Goal: Task Accomplishment & Management: Manage account settings

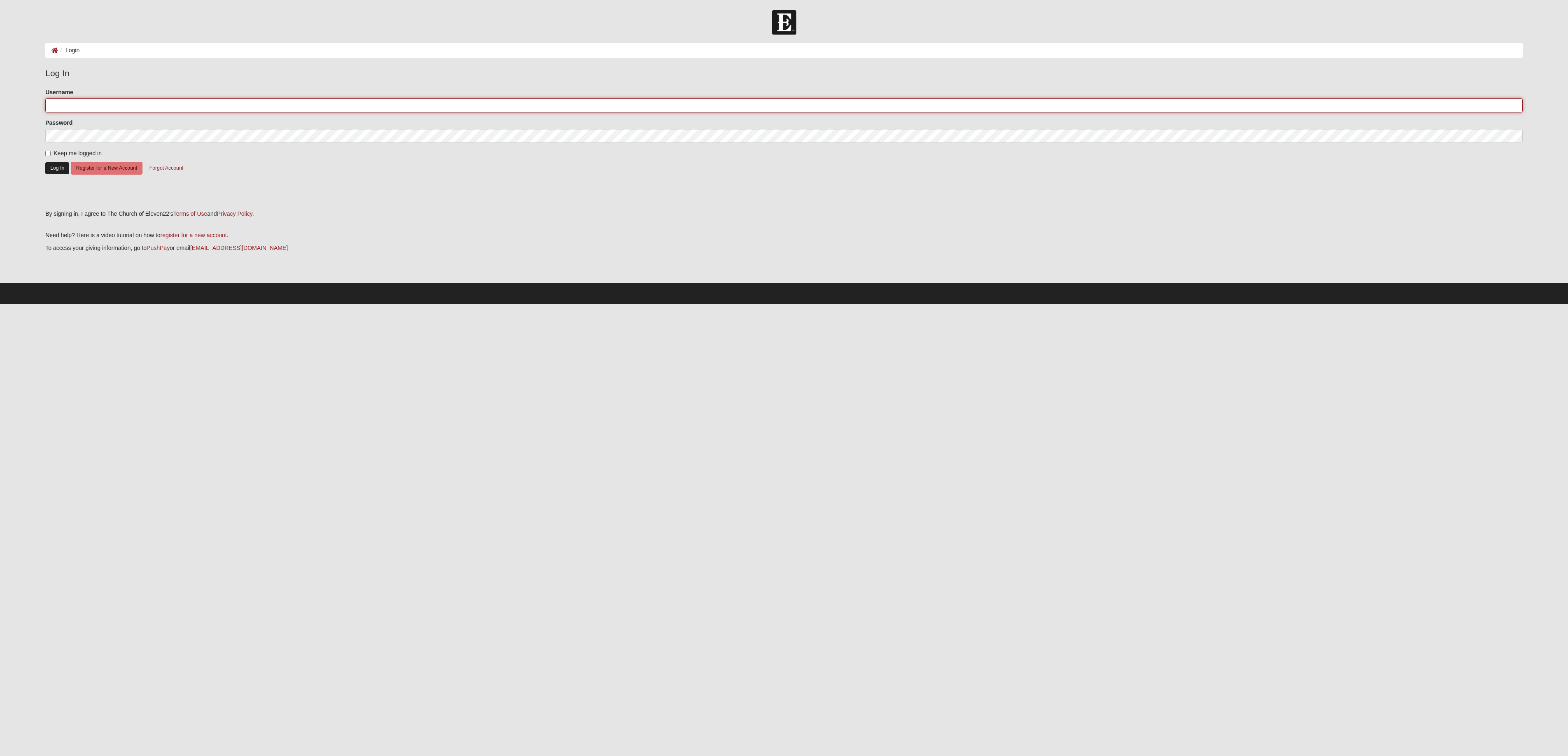
type input "[EMAIL_ADDRESS][DOMAIN_NAME]"
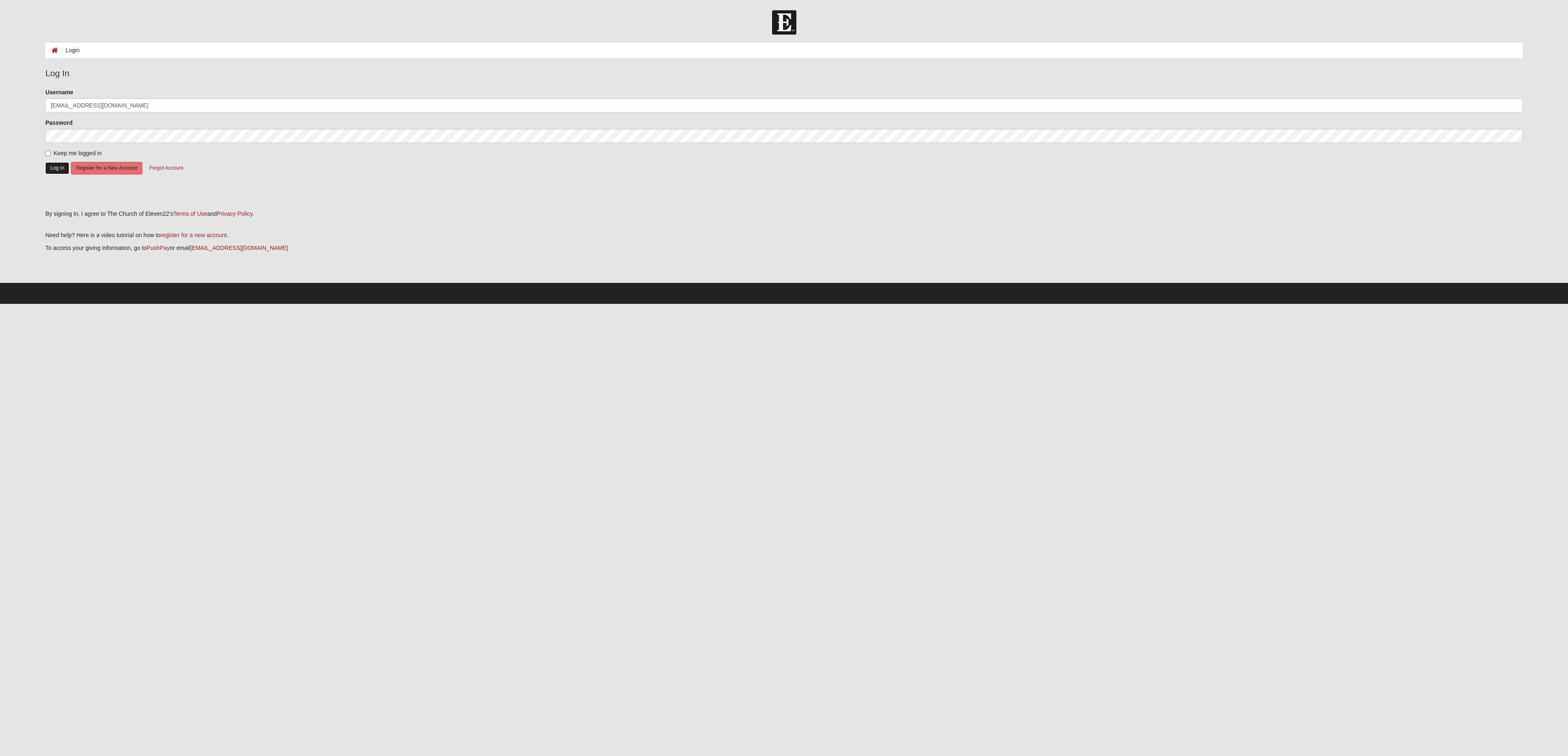
click at [62, 166] on button "Log In" at bounding box center [57, 169] width 24 height 12
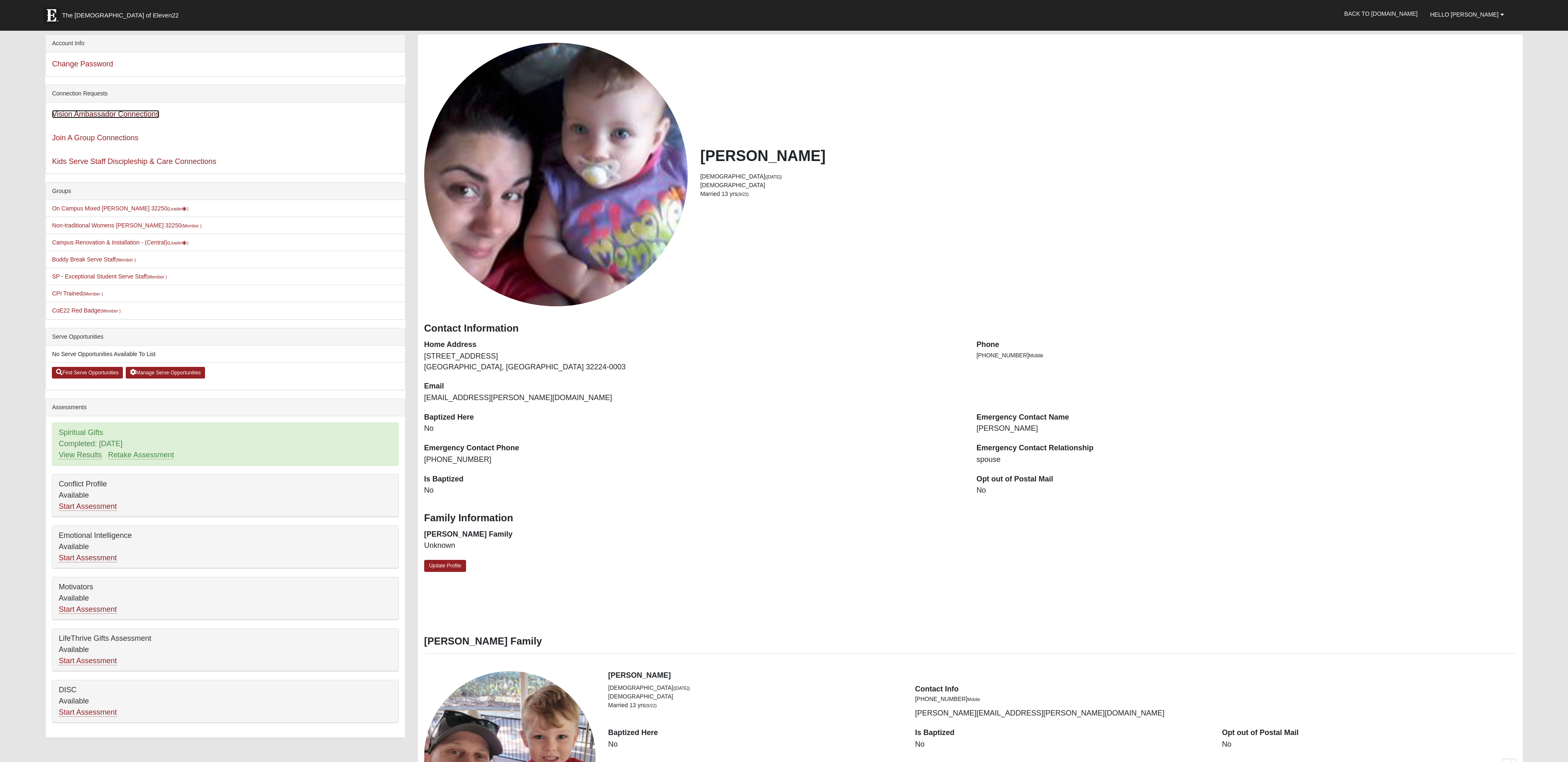
click at [120, 115] on link "Vision Ambassador Connections" at bounding box center [106, 114] width 107 height 9
click at [116, 244] on link "Campus Renovation & Installation - (Central) (Leader )" at bounding box center [120, 242] width 137 height 7
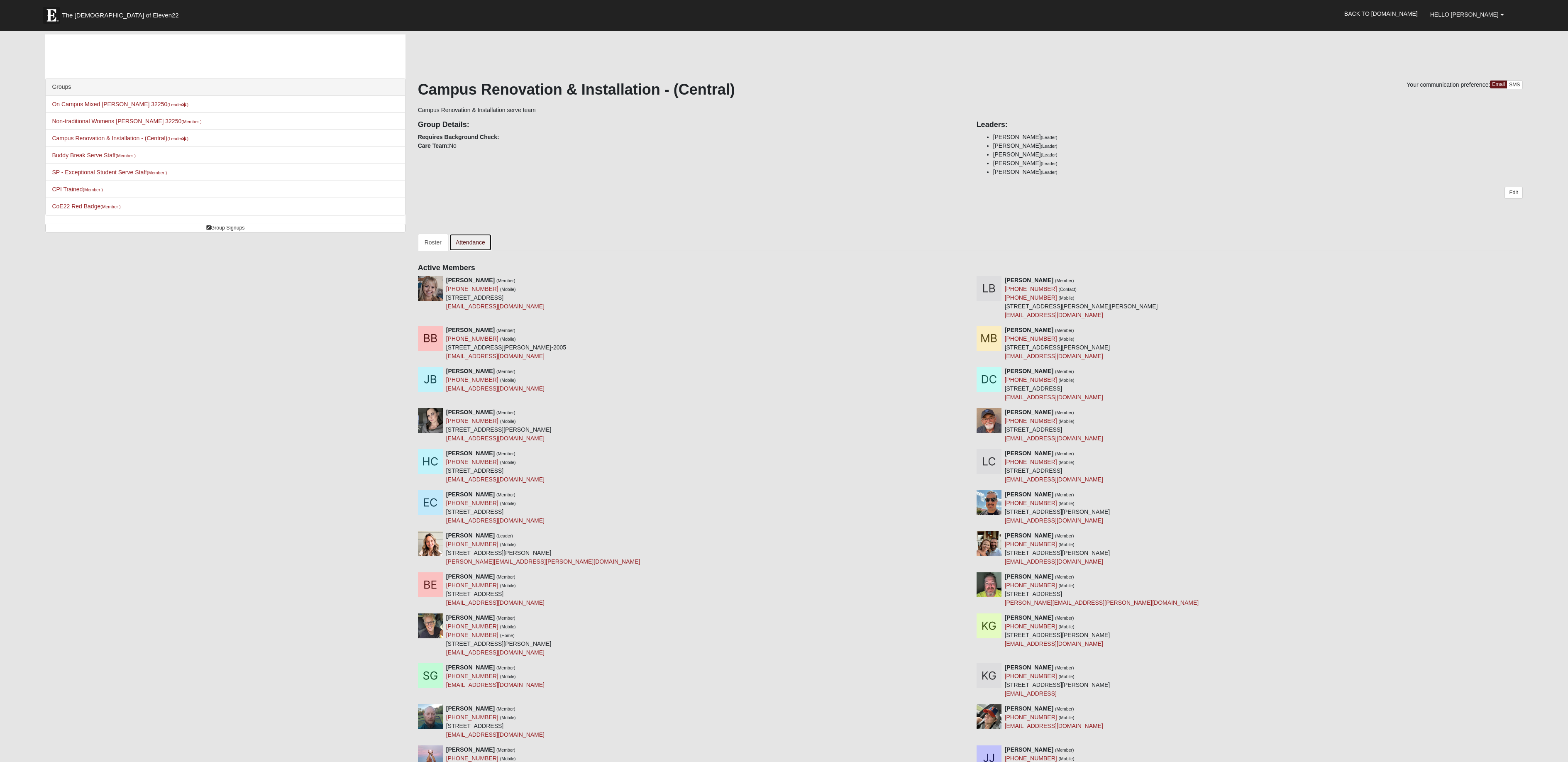
drag, startPoint x: 472, startPoint y: 243, endPoint x: 477, endPoint y: 241, distance: 5.4
click at [471, 243] on link "Attendance" at bounding box center [471, 242] width 43 height 17
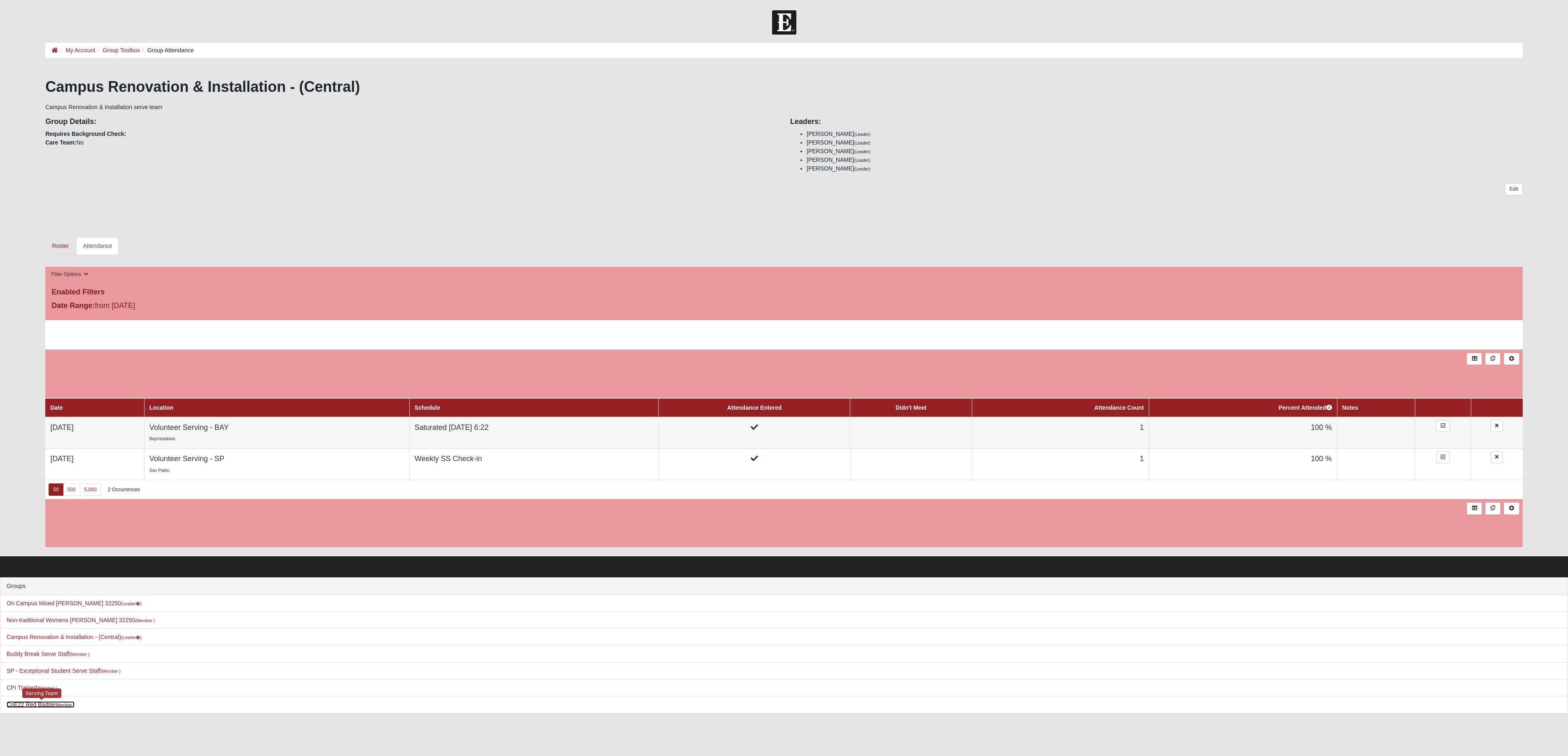
click at [41, 708] on link "CoE22 Red Badge (Member )" at bounding box center [41, 704] width 68 height 7
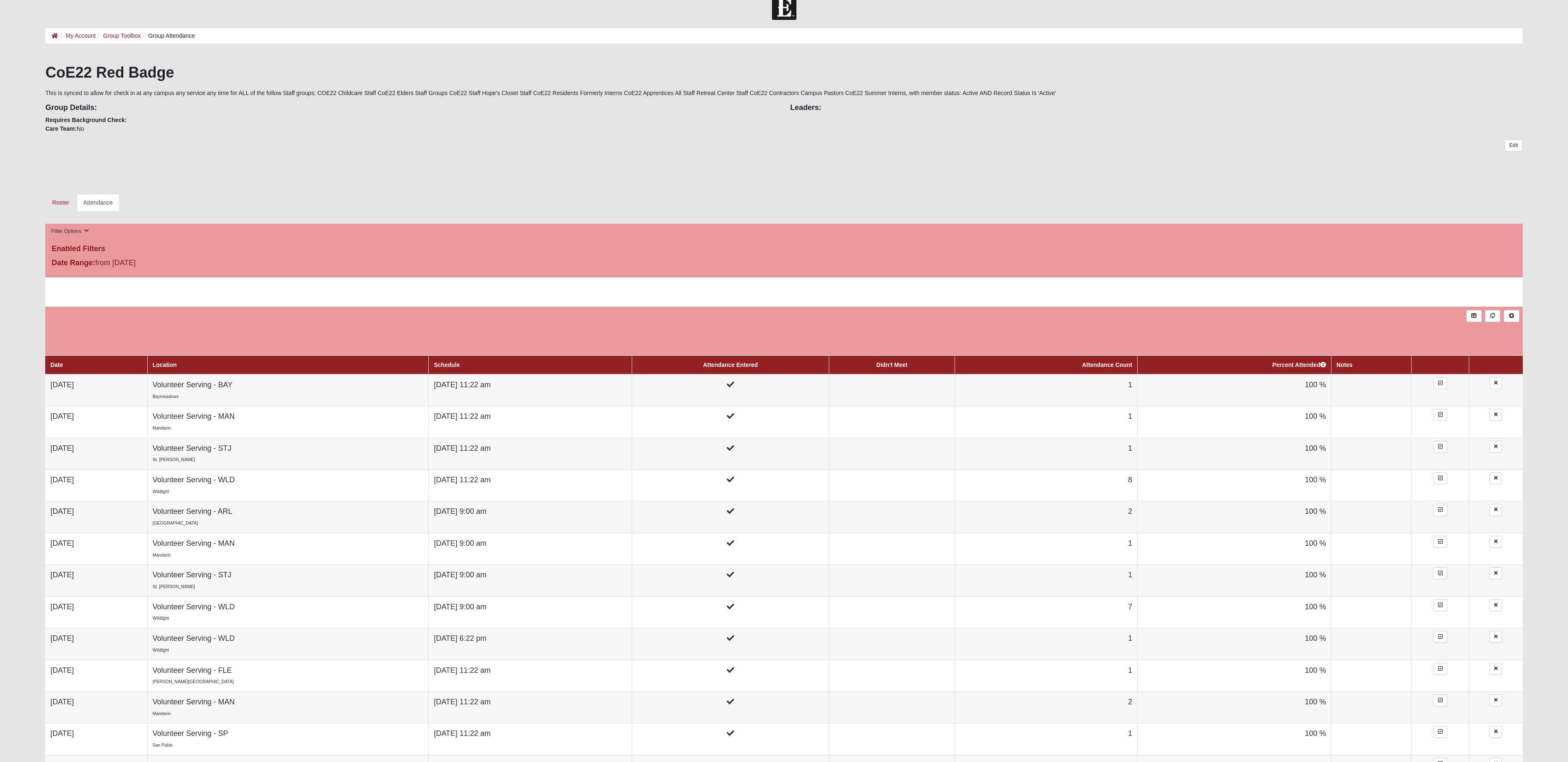
scroll to position [16, 0]
click at [81, 37] on link "My Account" at bounding box center [80, 34] width 30 height 7
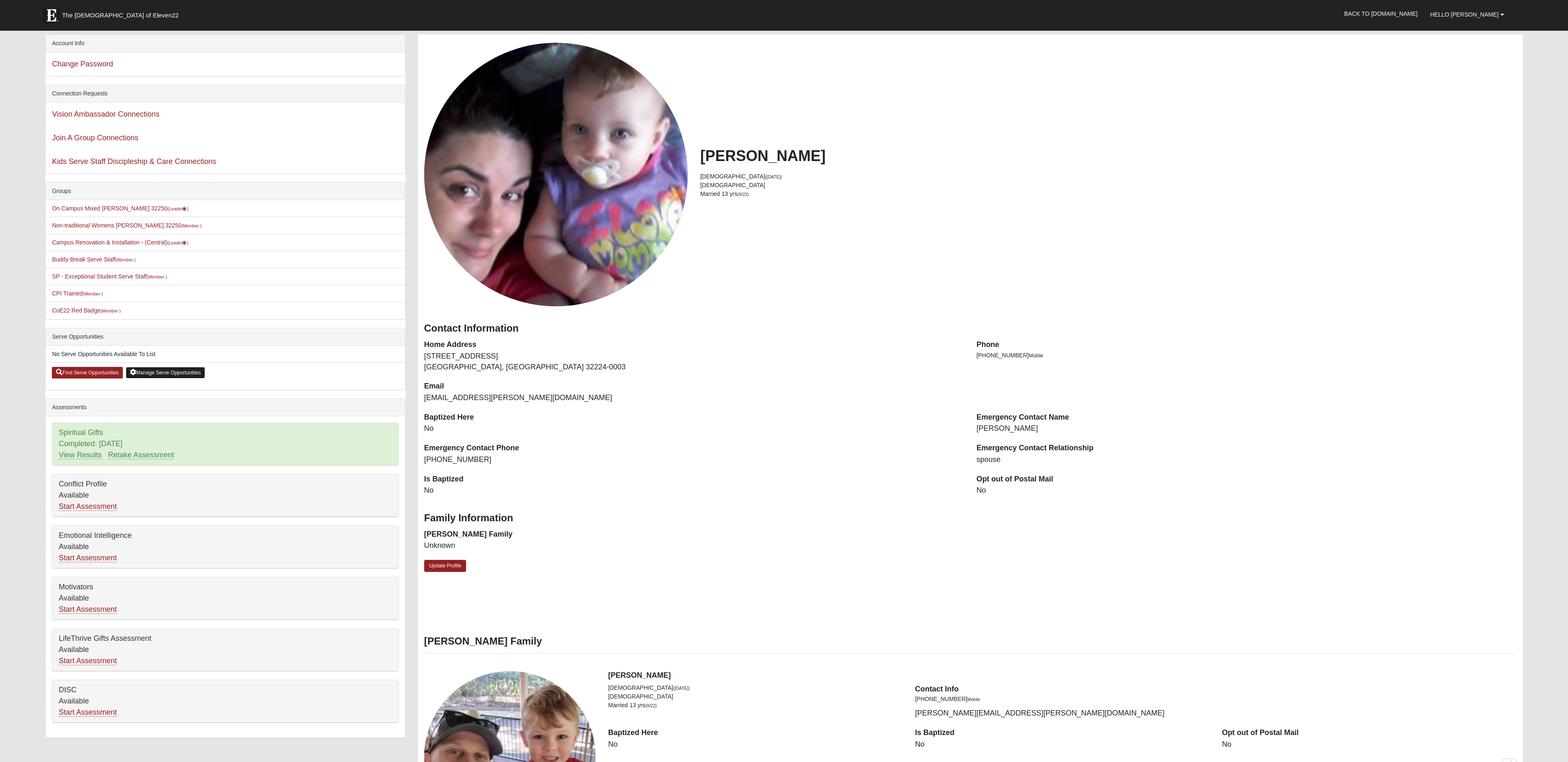
click at [174, 378] on link "Manage Serve Opportunities" at bounding box center [165, 372] width 79 height 12
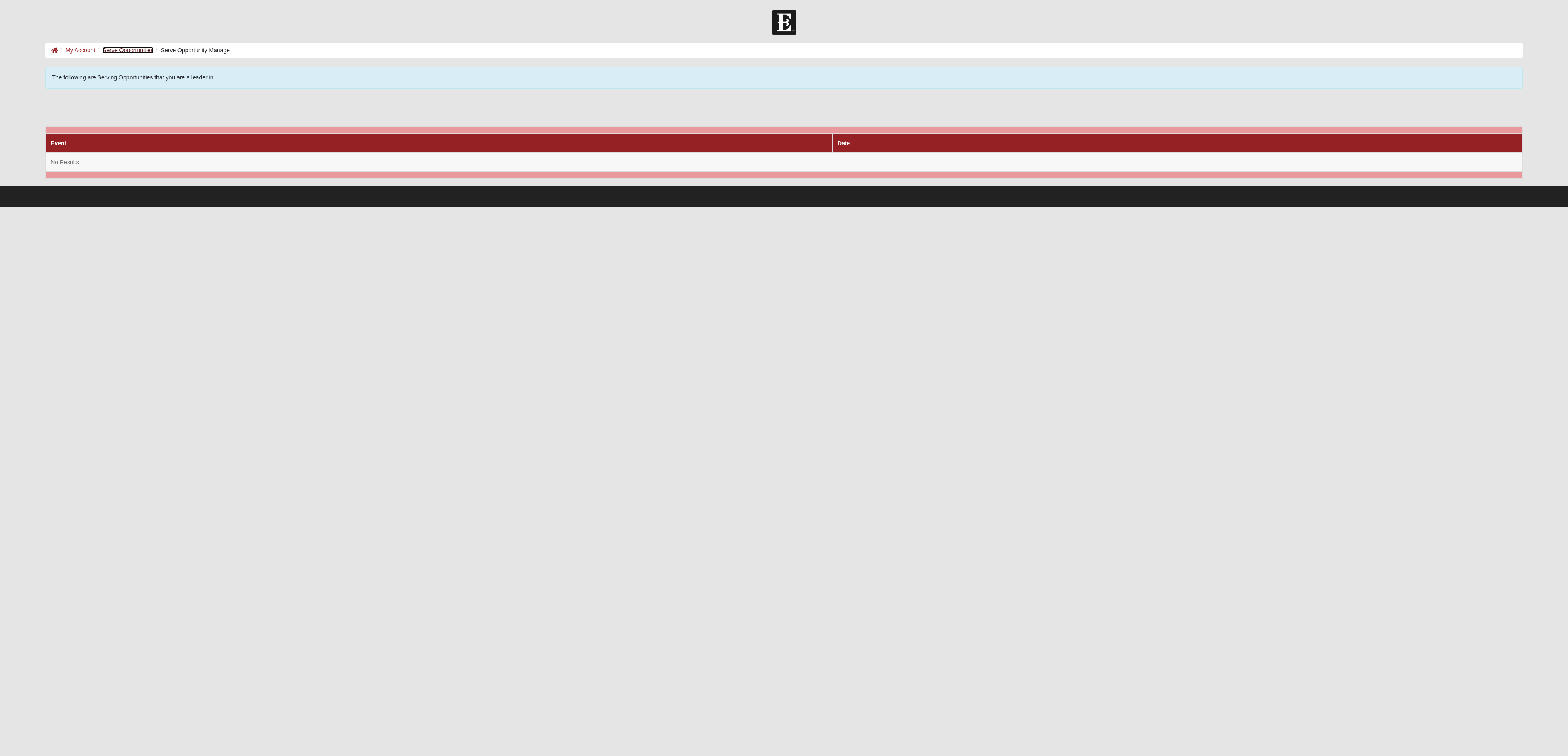
click at [122, 47] on link "Serve Opportunities" at bounding box center [128, 50] width 51 height 7
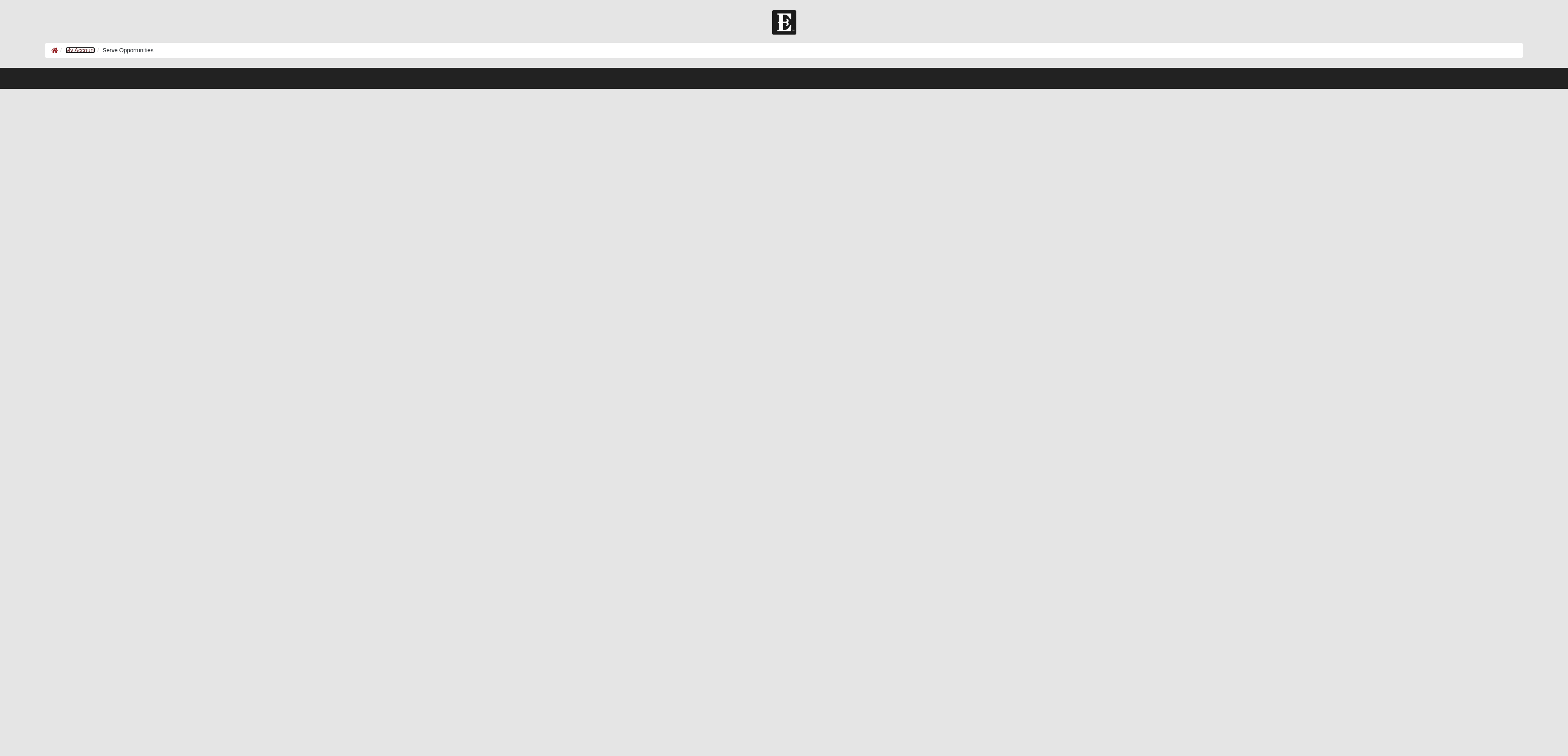
click at [81, 47] on link "My Account" at bounding box center [80, 50] width 30 height 7
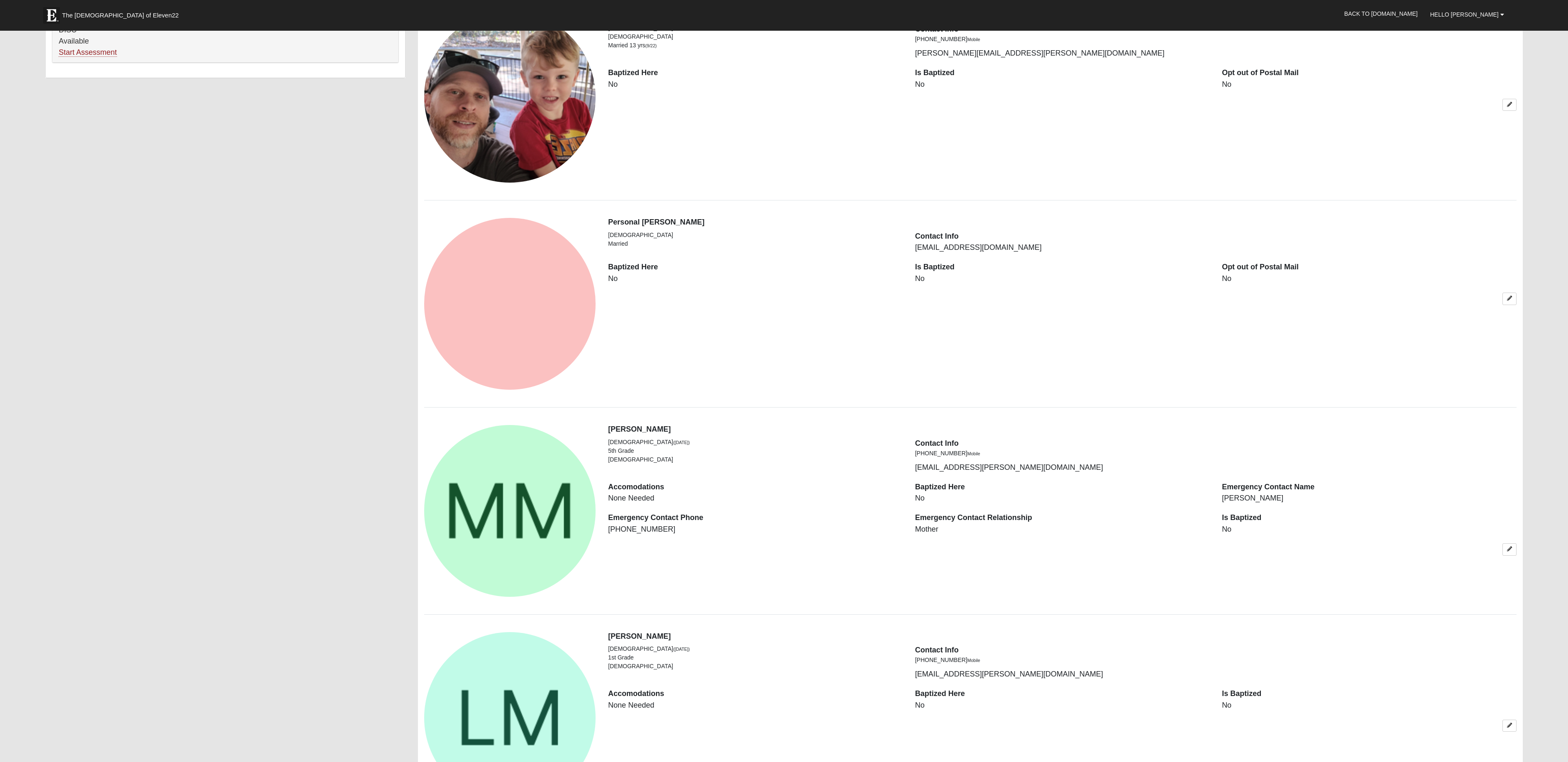
scroll to position [661, 0]
click at [1510, 548] on icon at bounding box center [1509, 548] width 5 height 5
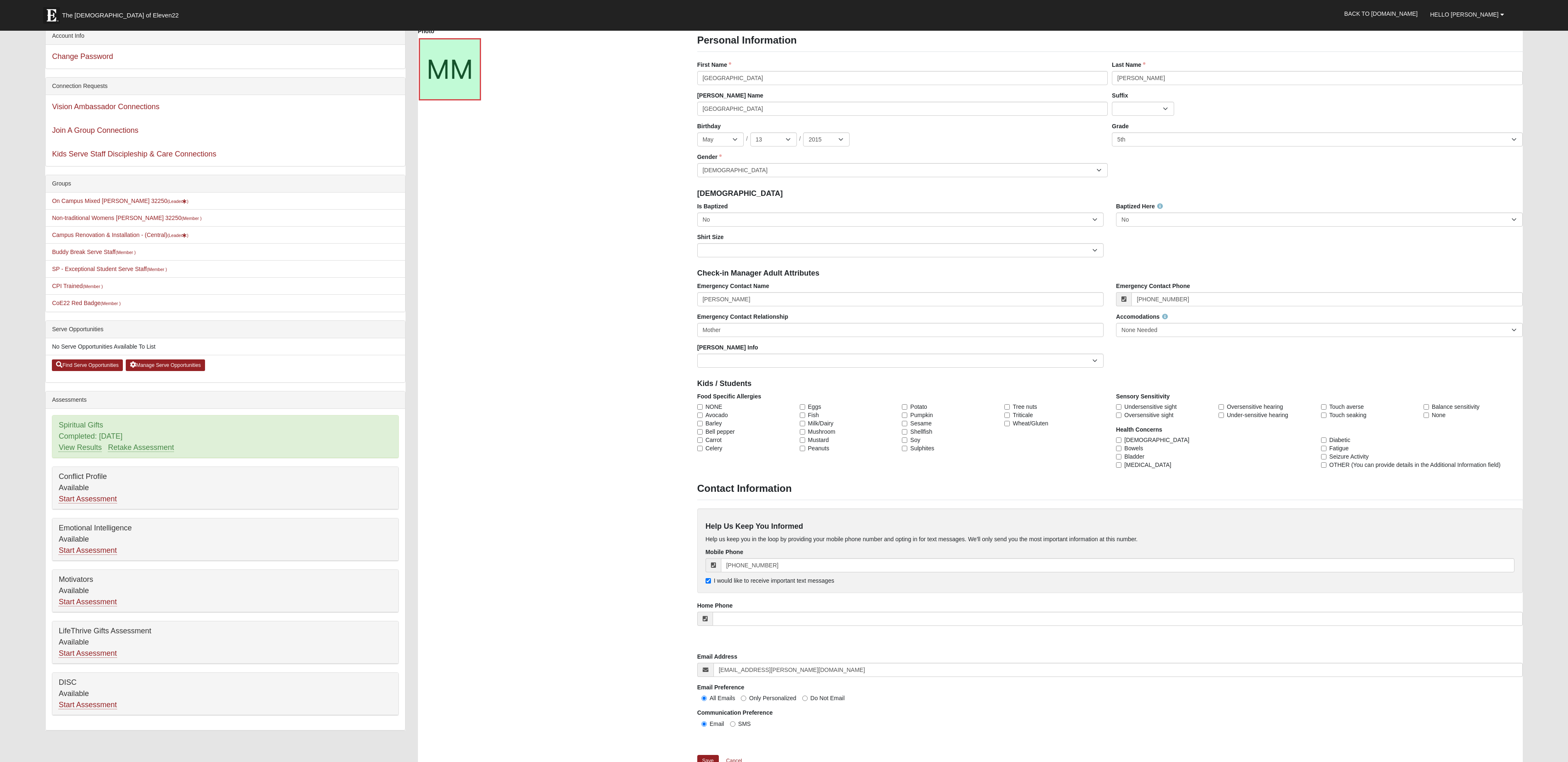
scroll to position [0, 0]
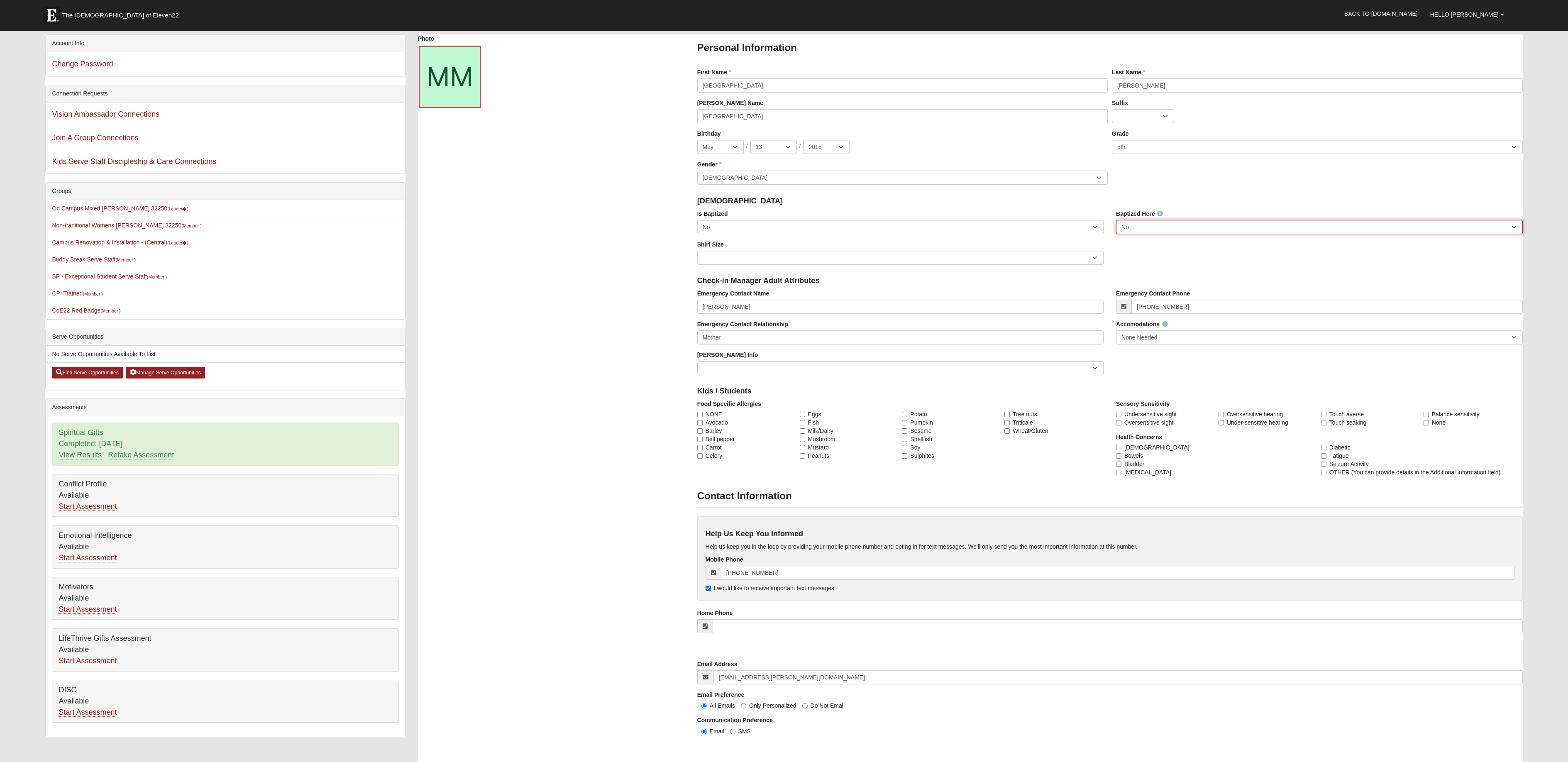
click at [1164, 225] on select "No Yes" at bounding box center [1319, 227] width 406 height 14
select select "True"
click at [1116, 220] on select "No Yes" at bounding box center [1319, 227] width 406 height 14
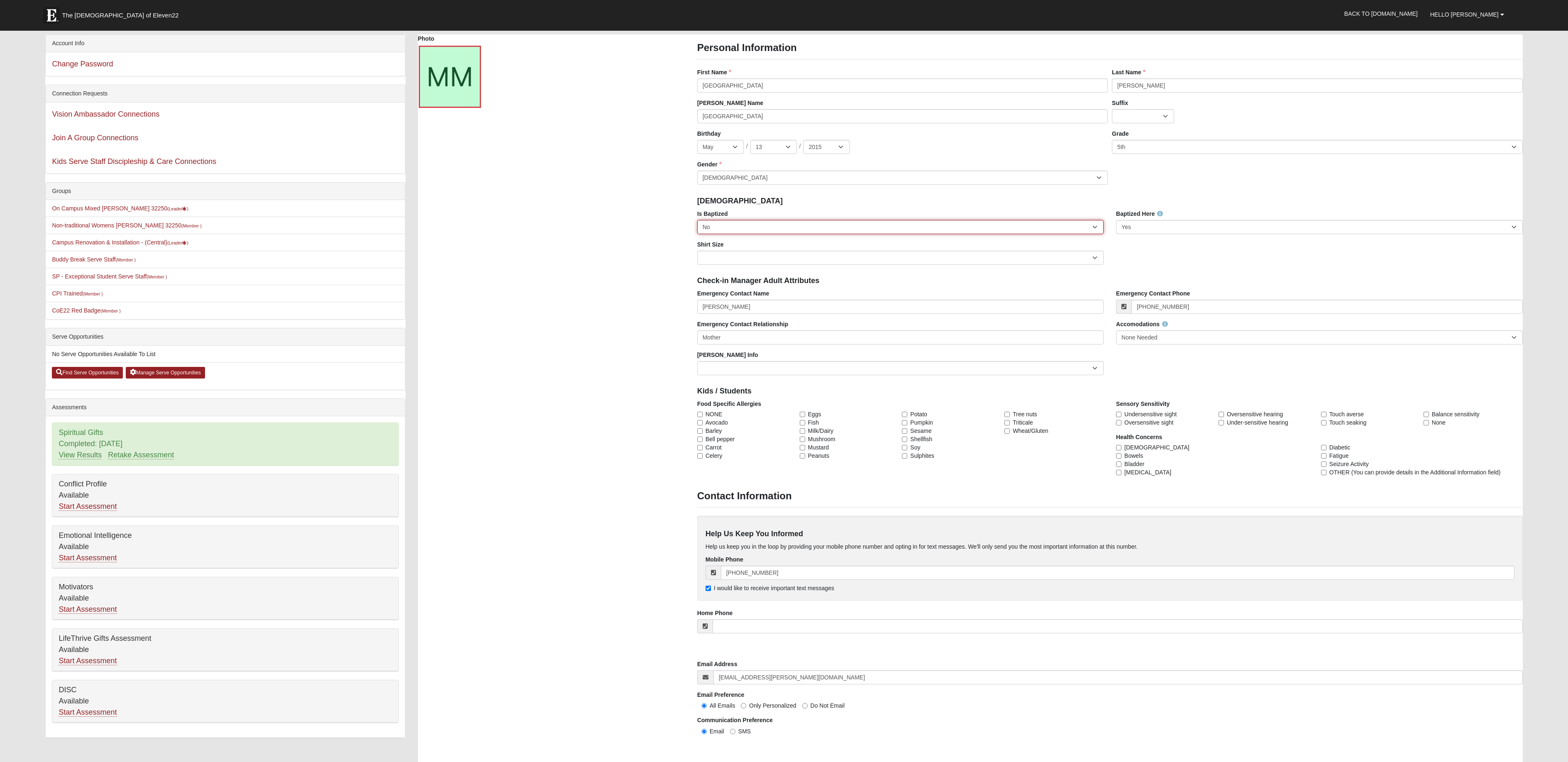
click at [897, 226] on select "No Yes" at bounding box center [900, 227] width 406 height 14
select select "True"
click at [697, 220] on select "No Yes" at bounding box center [900, 227] width 406 height 14
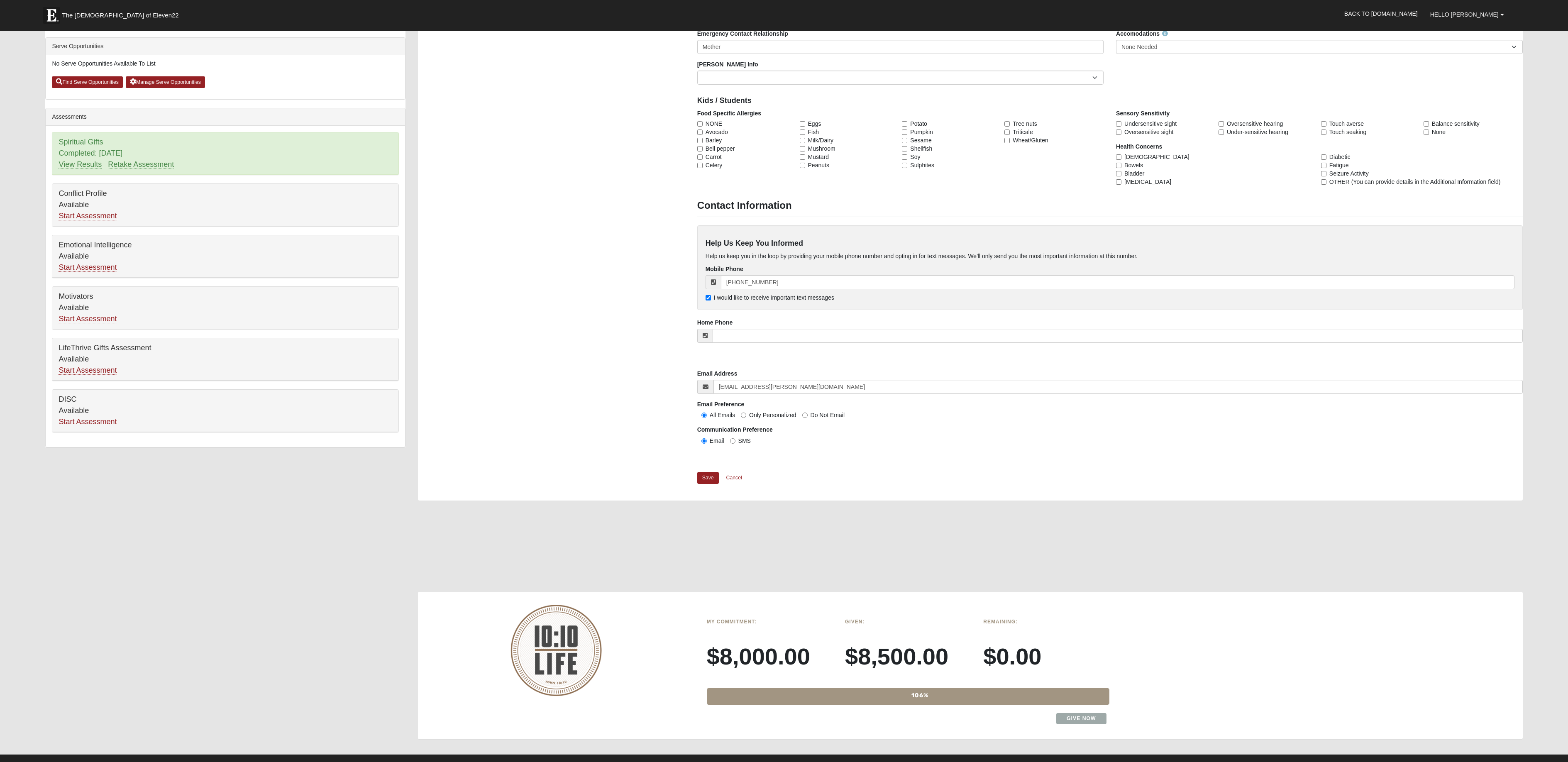
scroll to position [326, 0]
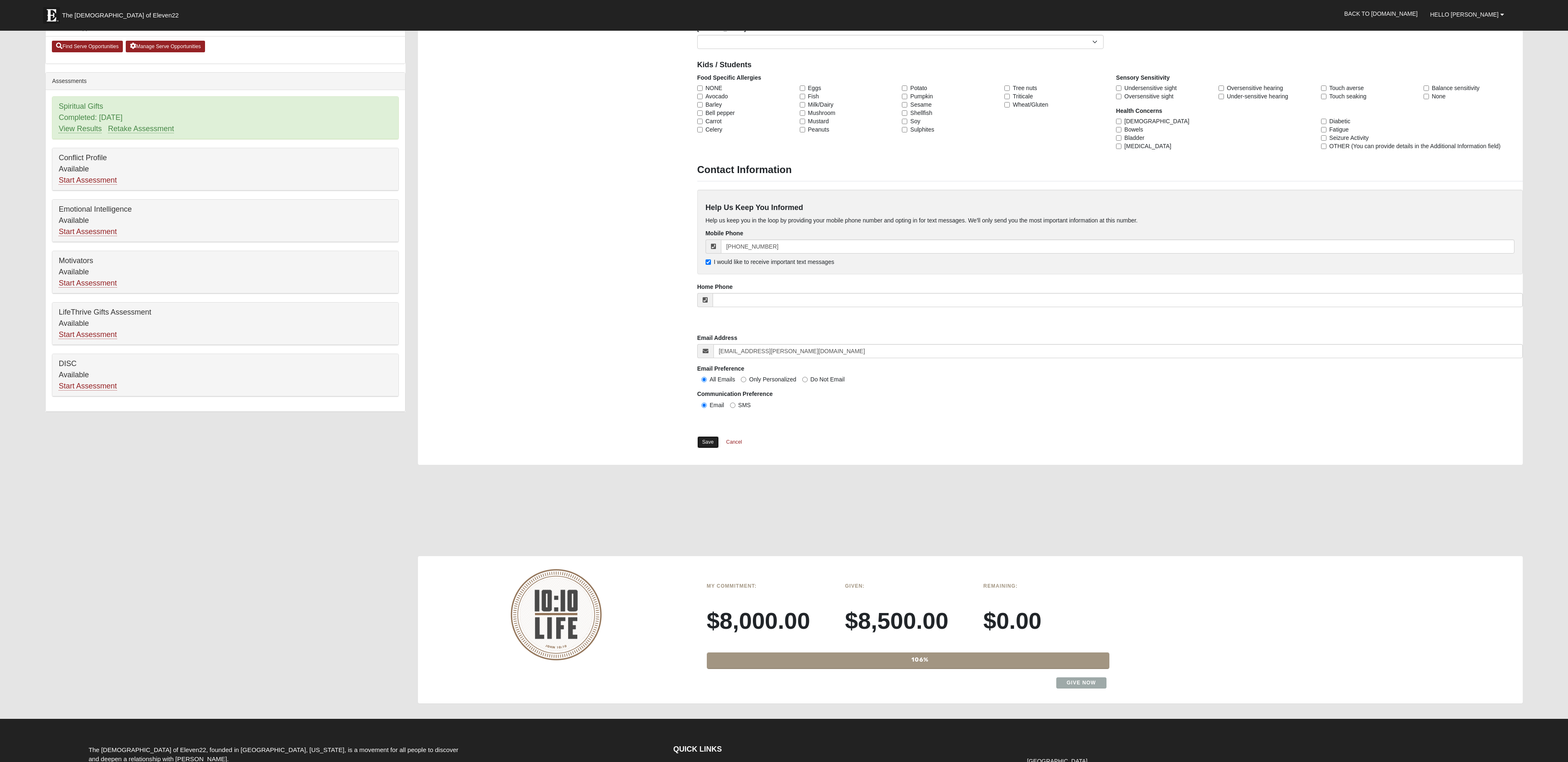
click at [701, 442] on link "Save" at bounding box center [707, 442] width 21 height 12
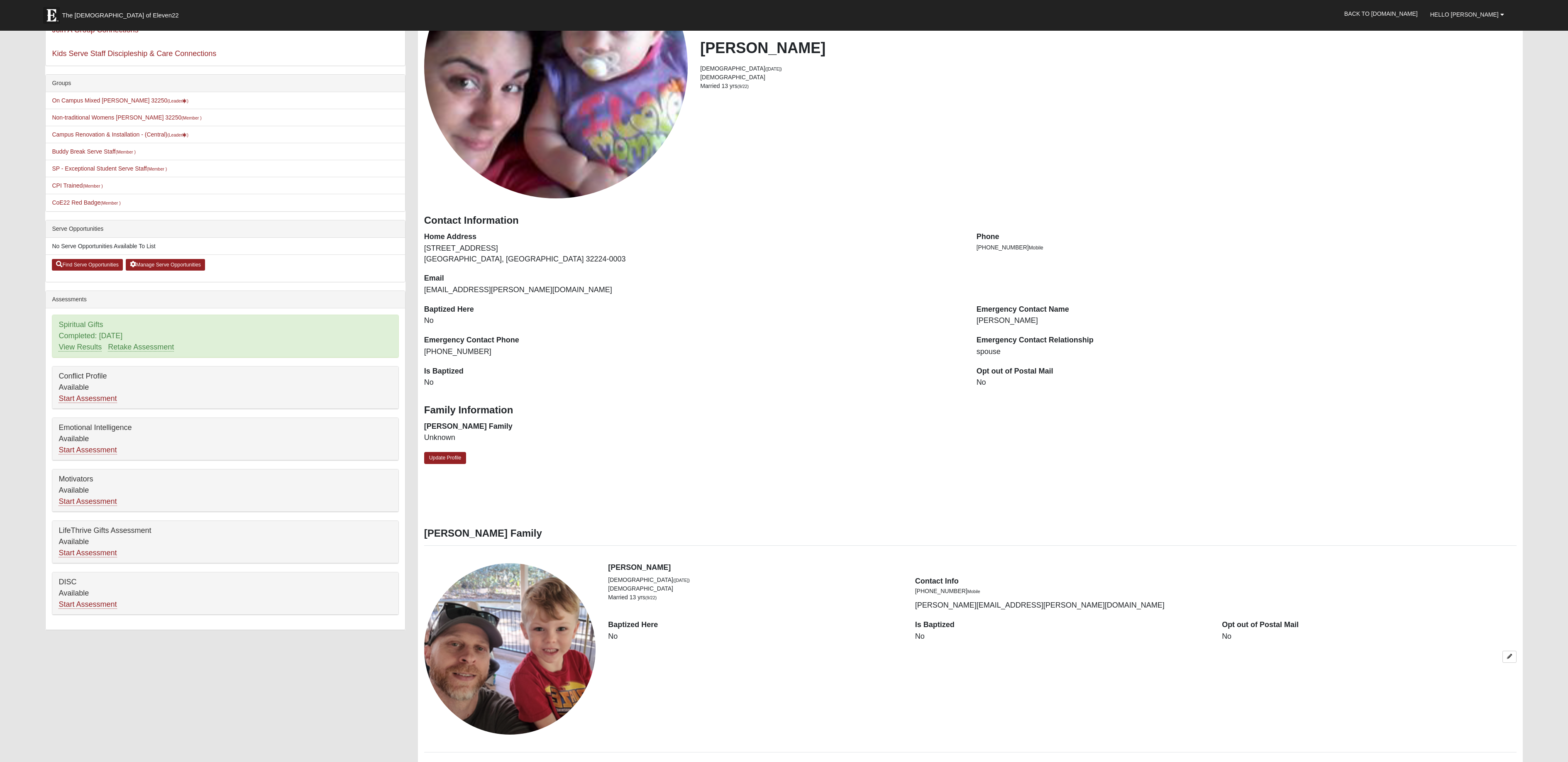
scroll to position [58, 0]
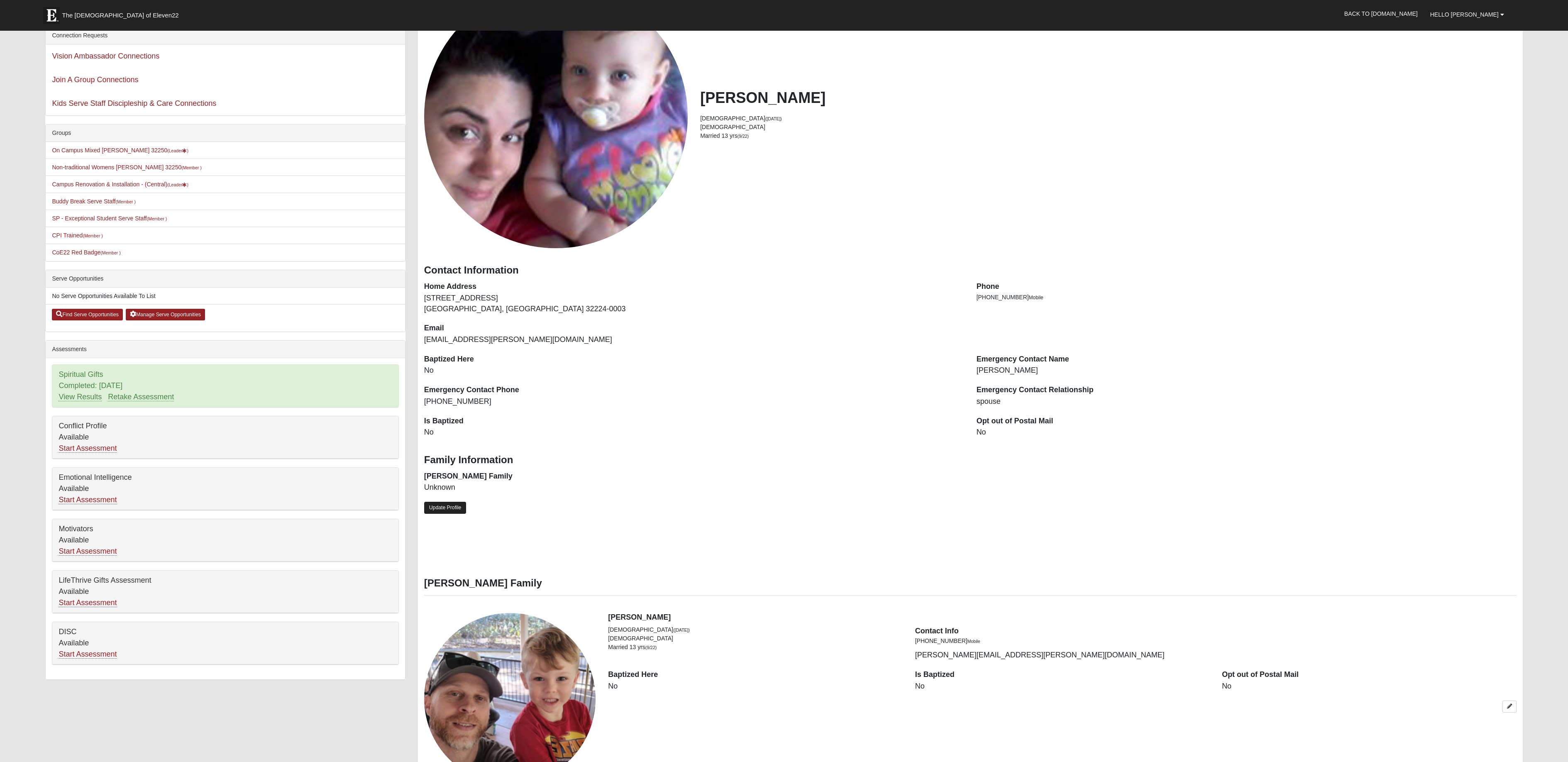
click at [447, 512] on link "Update Profile" at bounding box center [445, 508] width 42 height 12
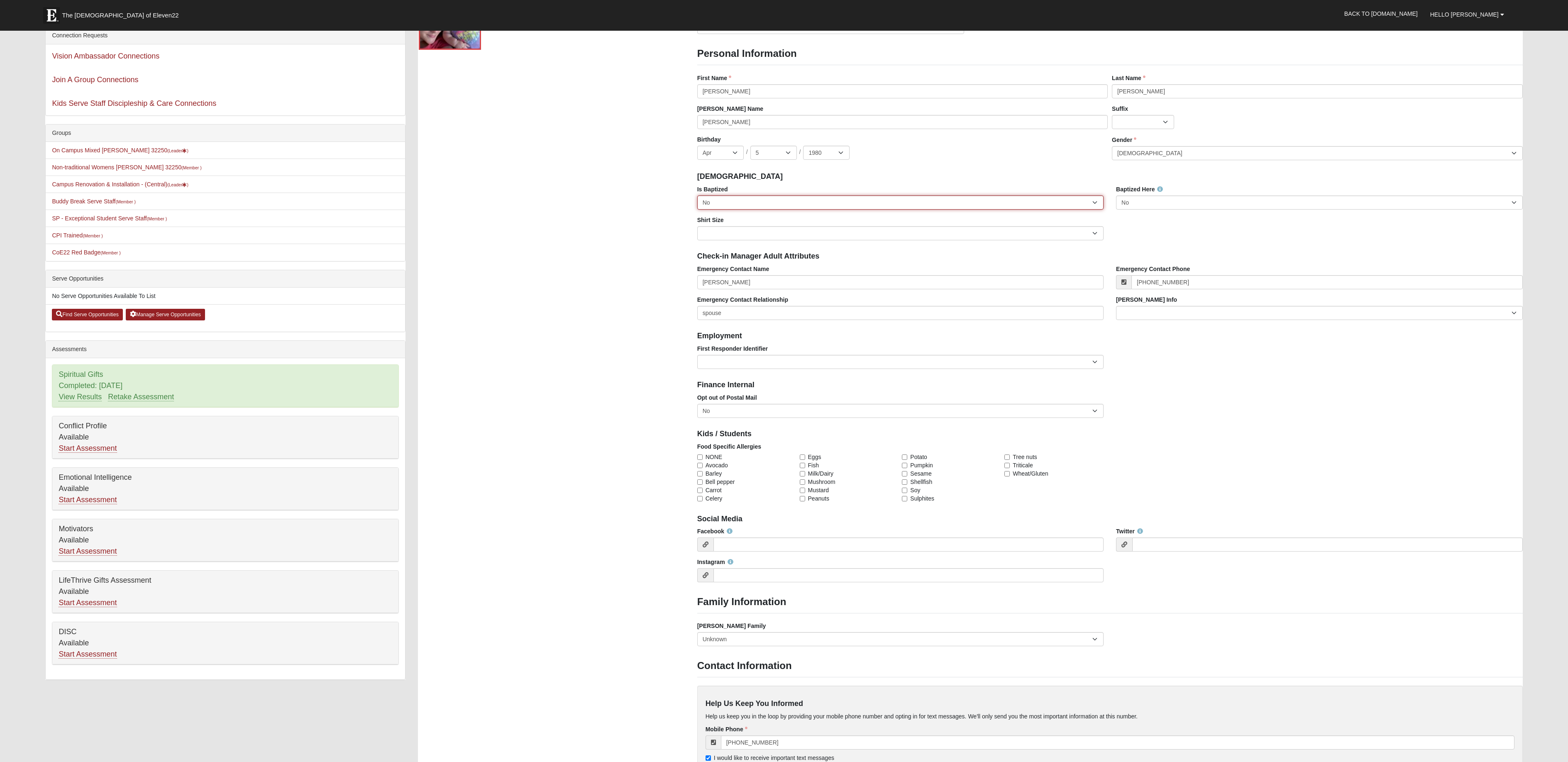
click at [1097, 202] on select "No Yes" at bounding box center [900, 202] width 406 height 14
select select "True"
click at [697, 196] on select "No Yes" at bounding box center [900, 202] width 406 height 14
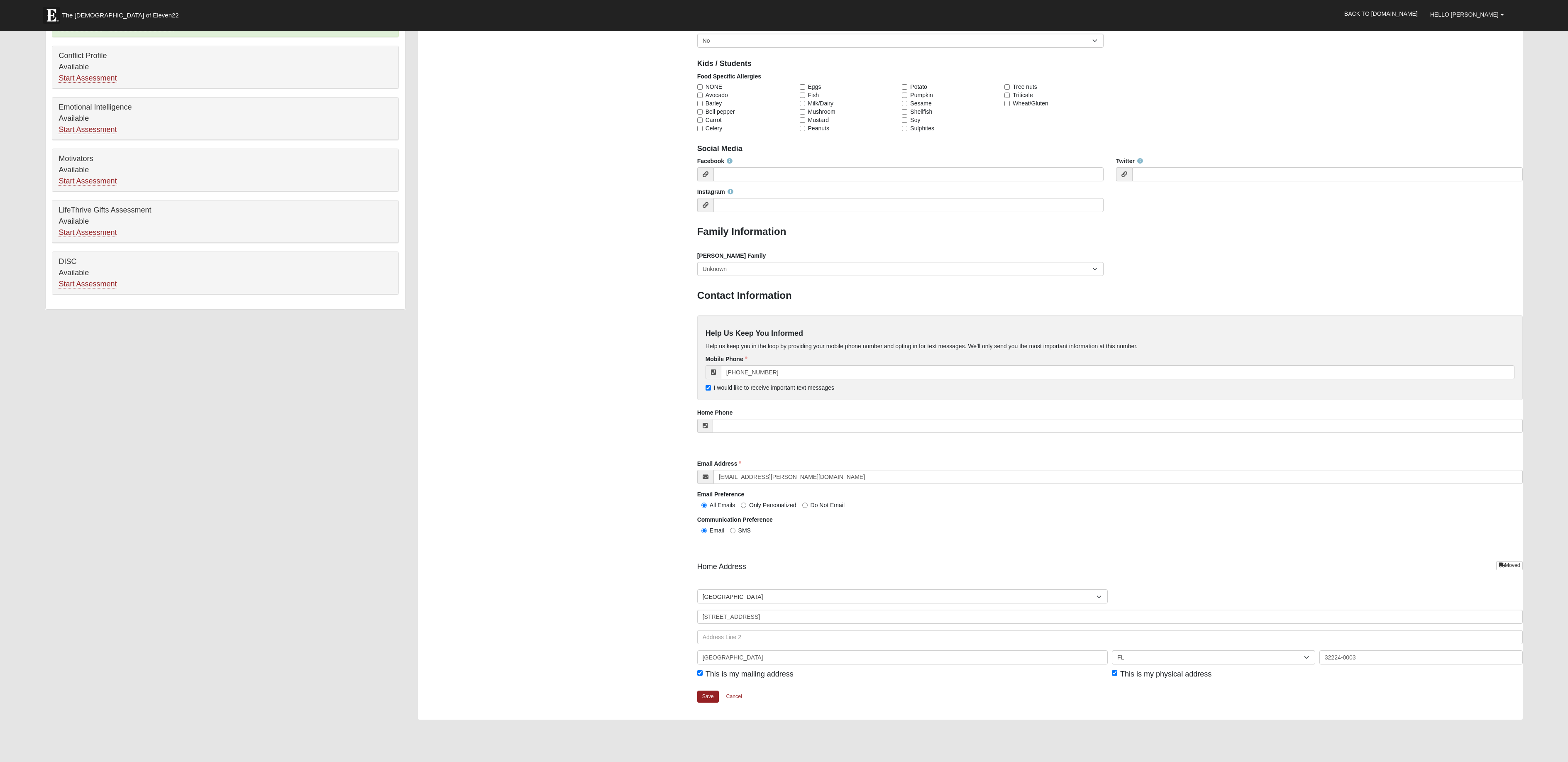
scroll to position [561, 0]
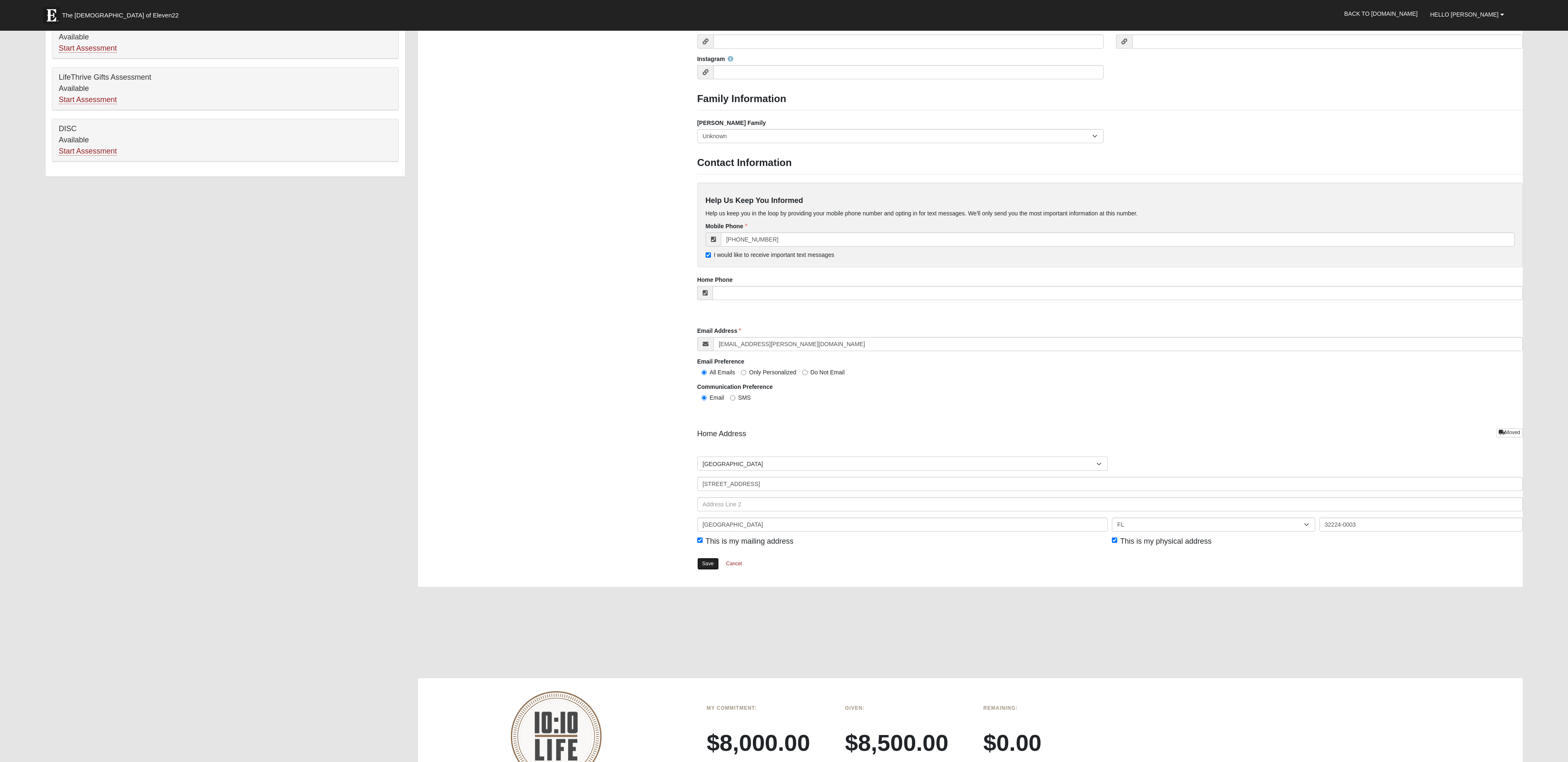
click at [710, 565] on link "Save" at bounding box center [707, 564] width 21 height 12
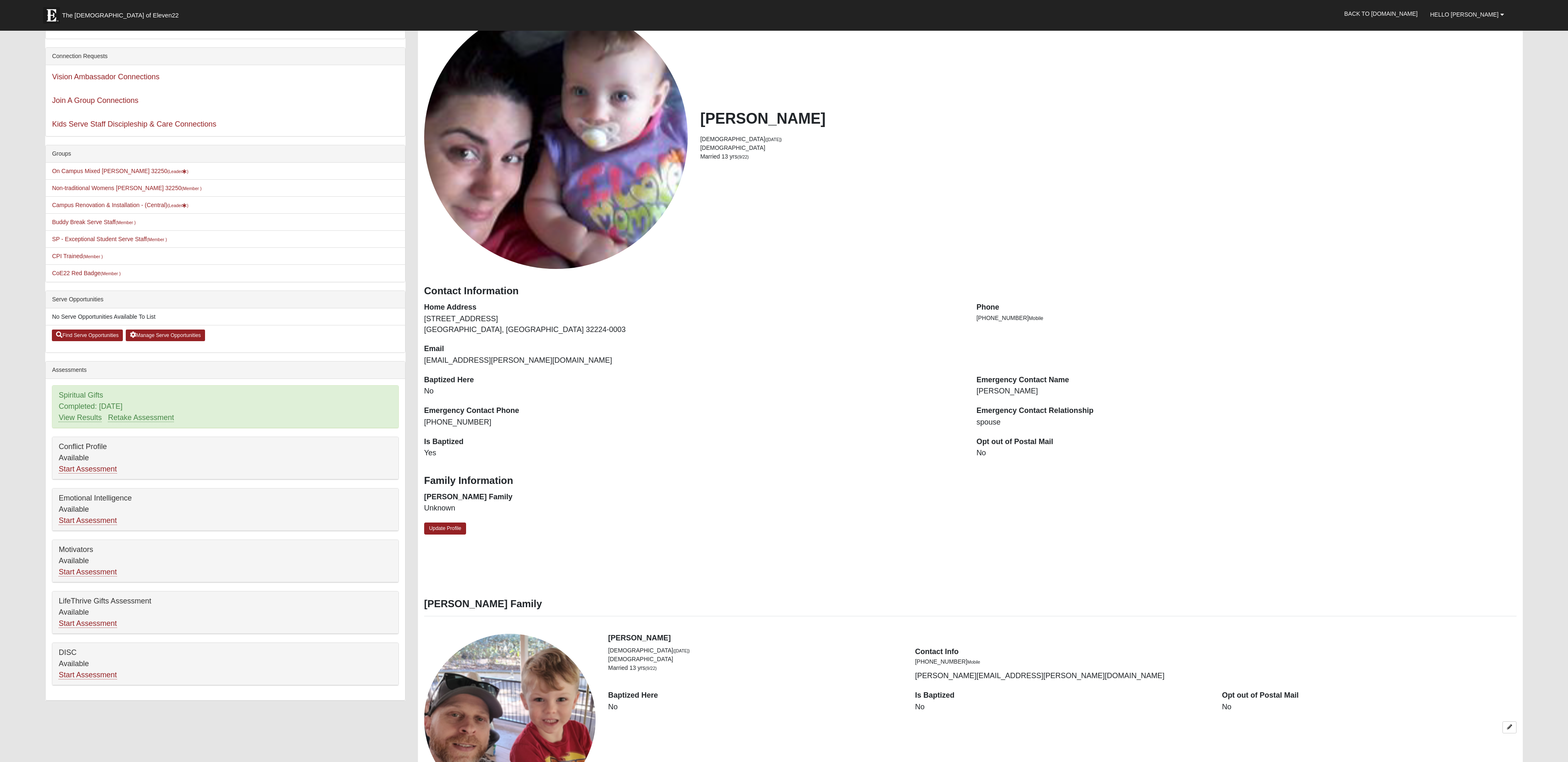
scroll to position [330, 0]
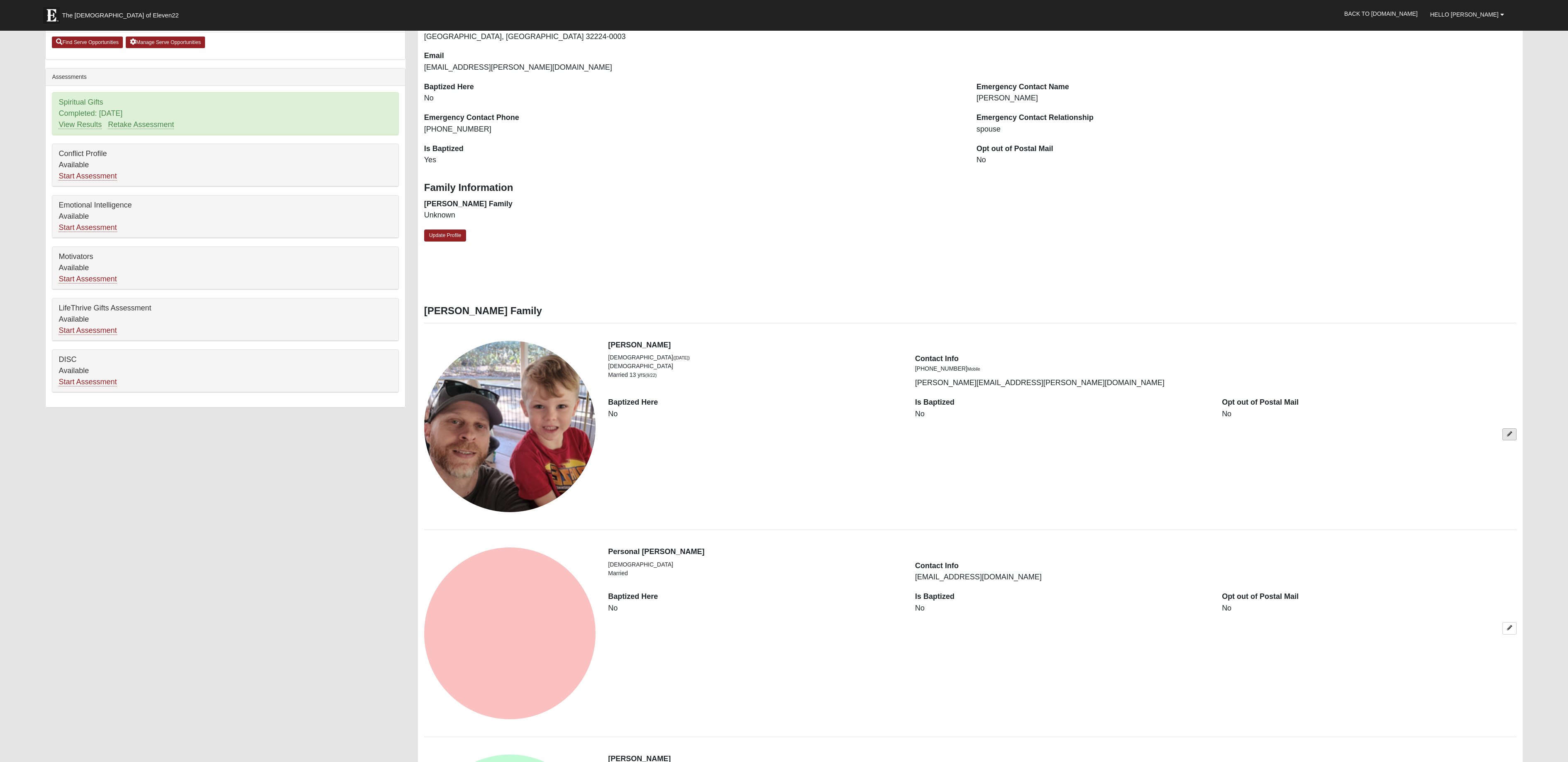
click at [1510, 437] on icon at bounding box center [1509, 434] width 5 height 5
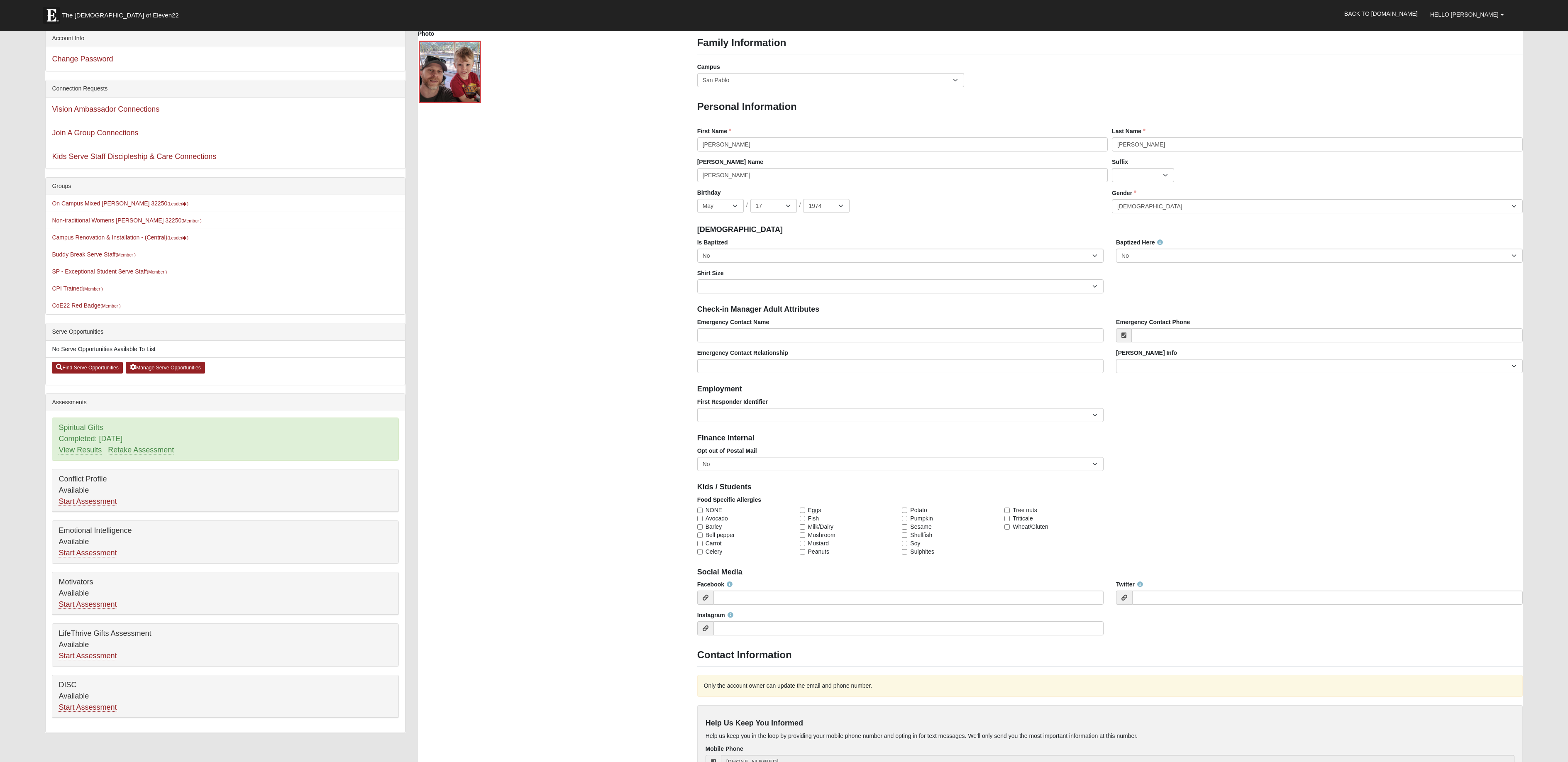
scroll to position [0, 0]
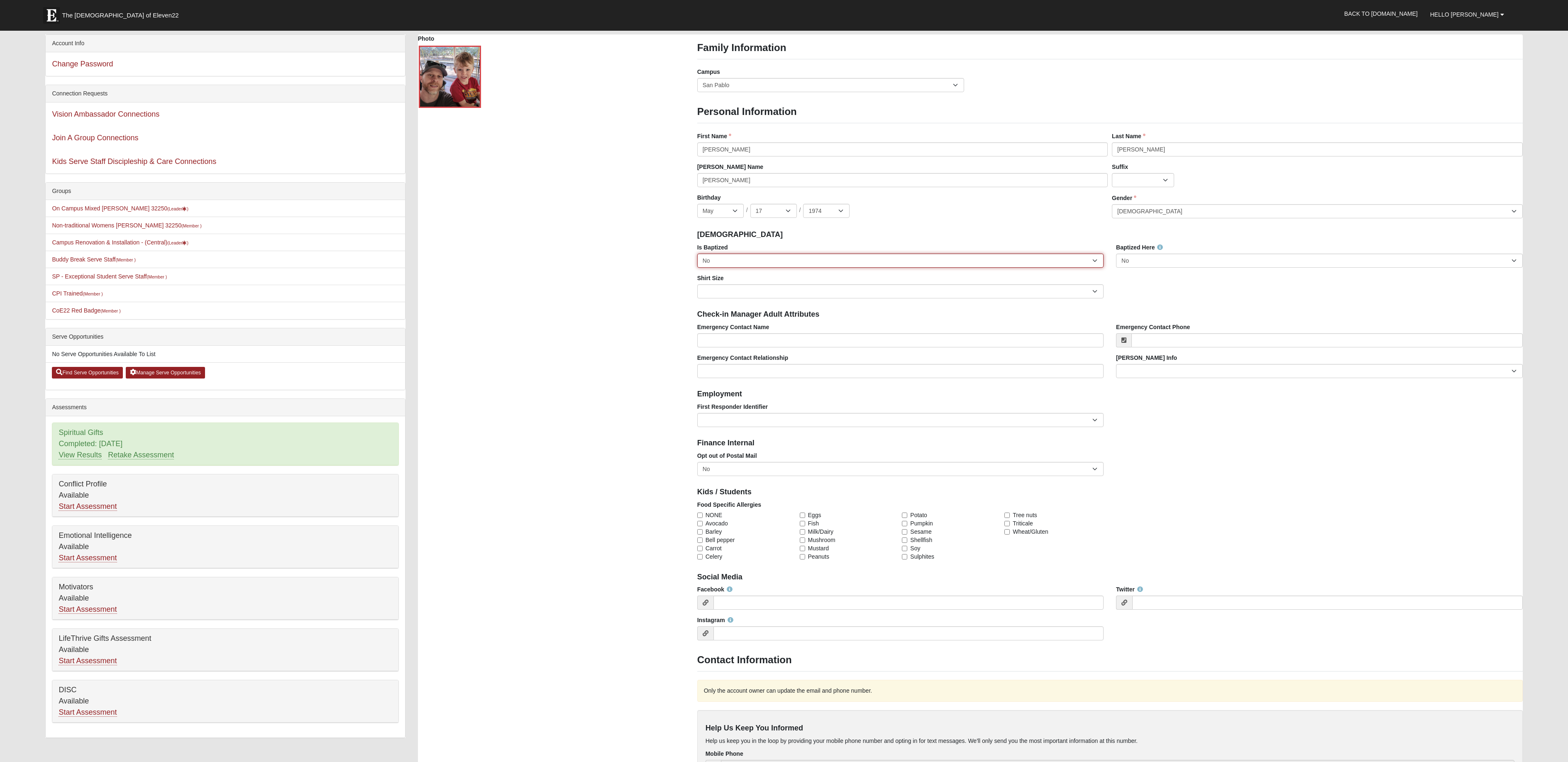
click at [1094, 260] on select "No Yes" at bounding box center [900, 260] width 406 height 14
select select "True"
click at [697, 254] on select "No Yes" at bounding box center [900, 260] width 406 height 14
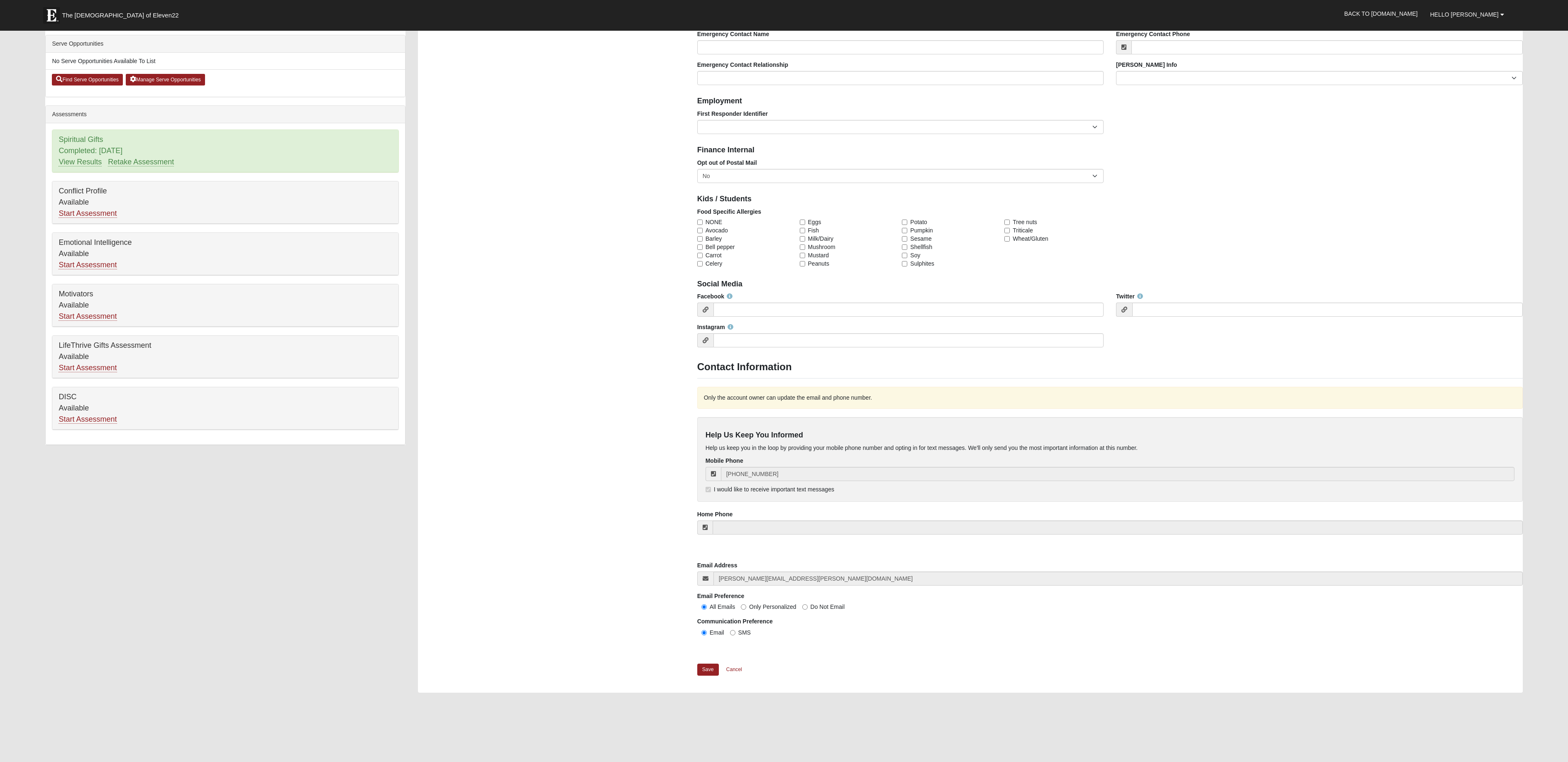
scroll to position [339, 0]
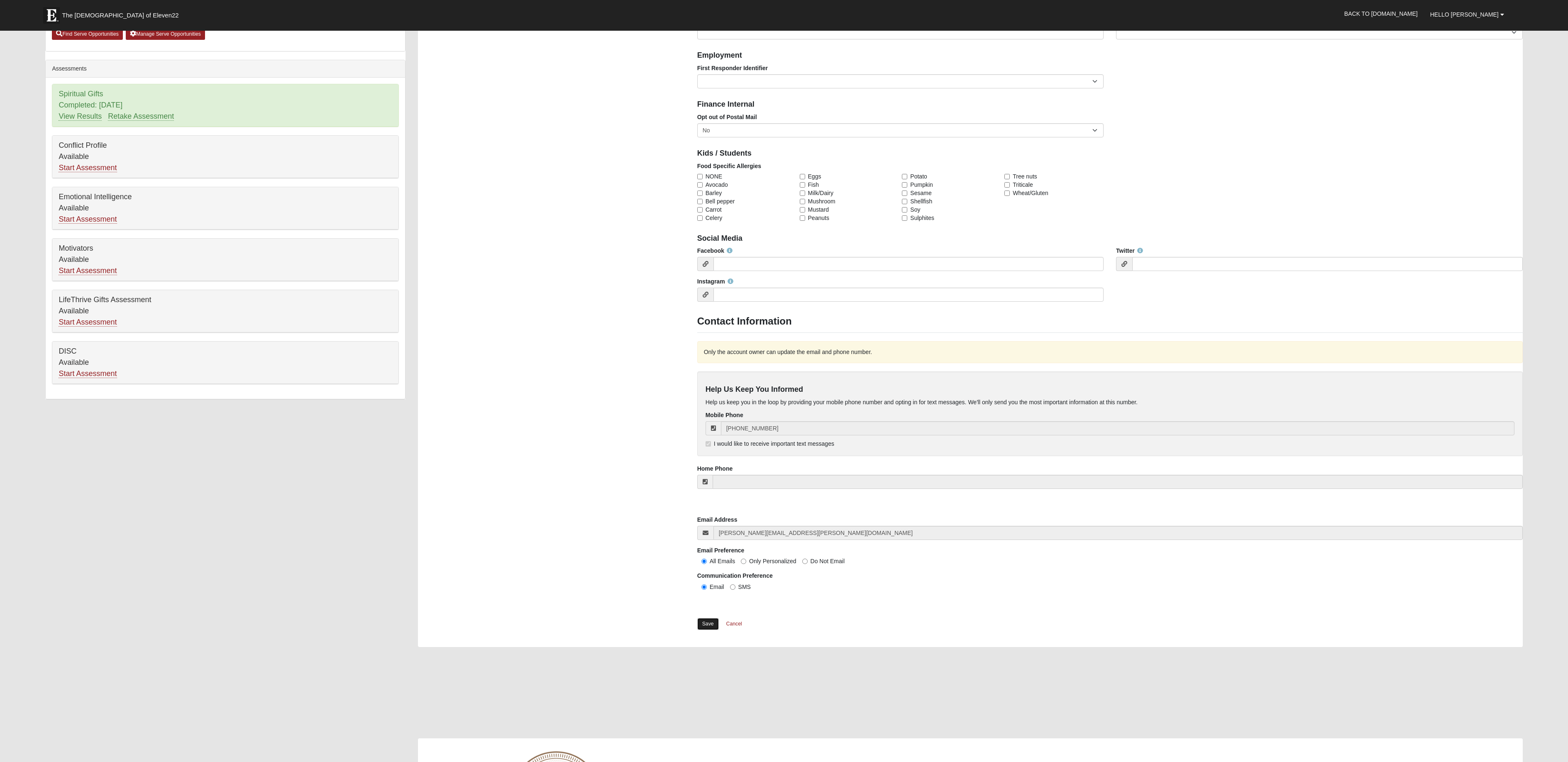
click at [706, 622] on link "Save" at bounding box center [707, 624] width 21 height 12
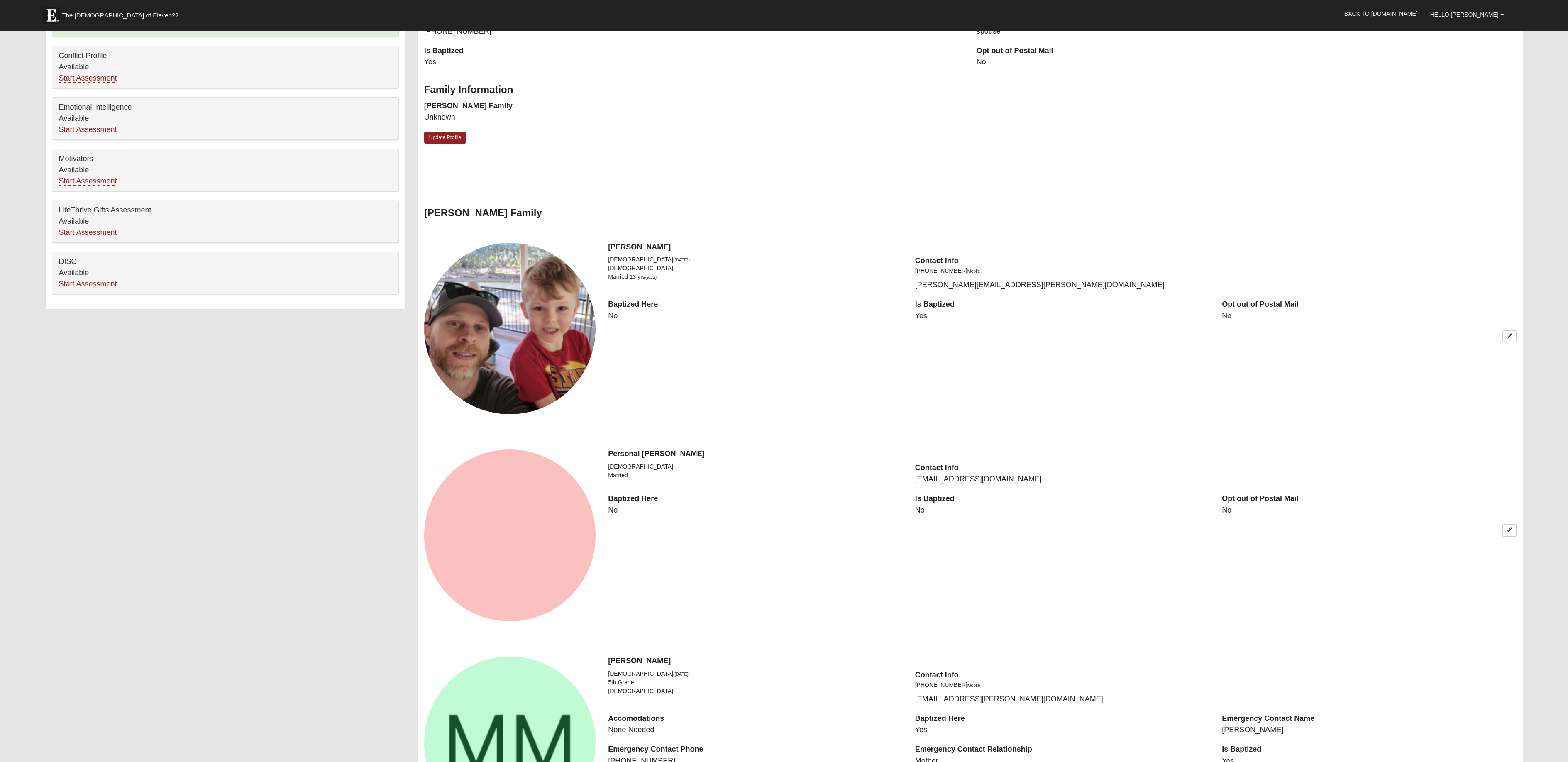
scroll to position [432, 0]
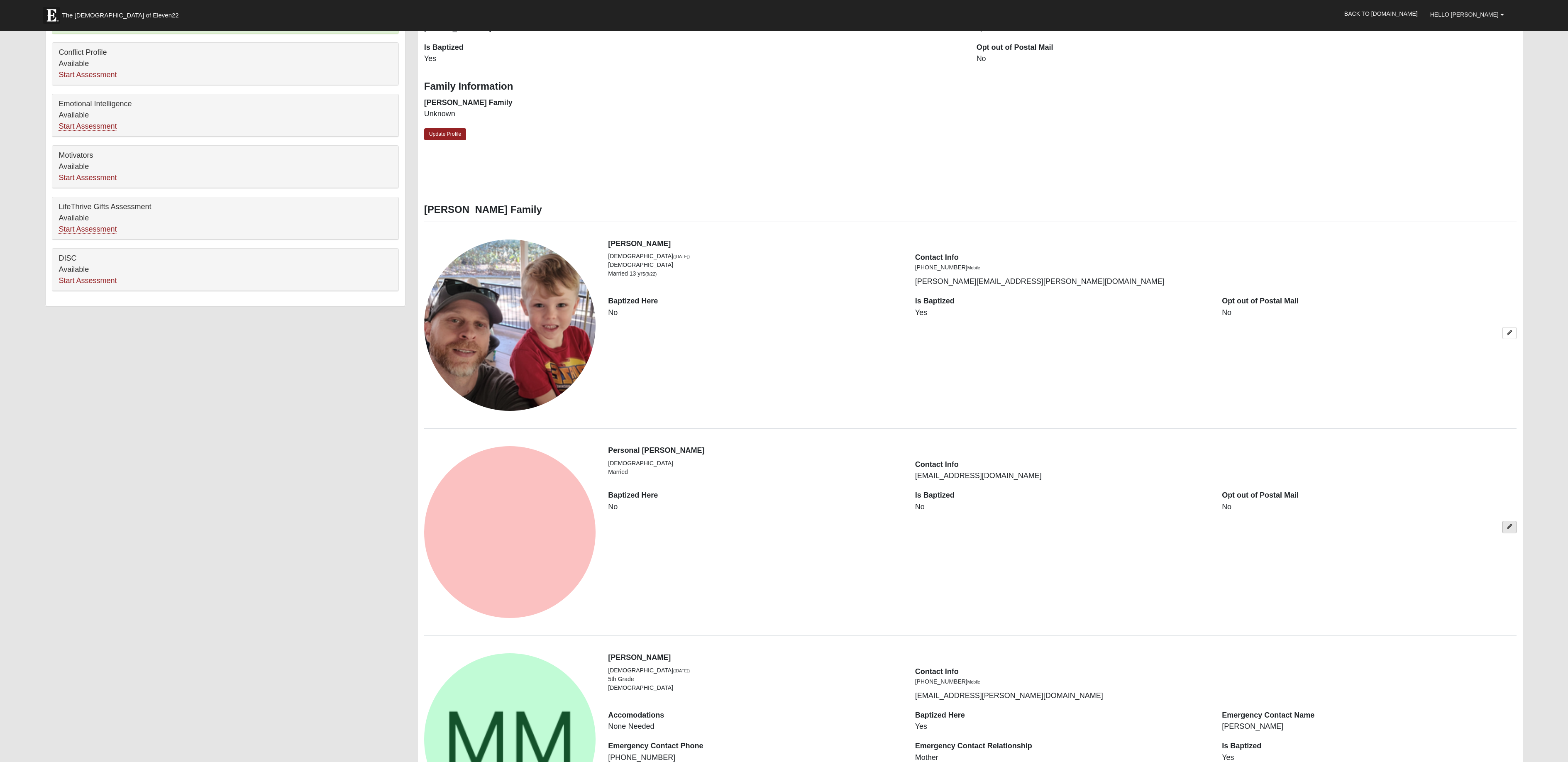
click at [1508, 529] on icon at bounding box center [1509, 526] width 5 height 5
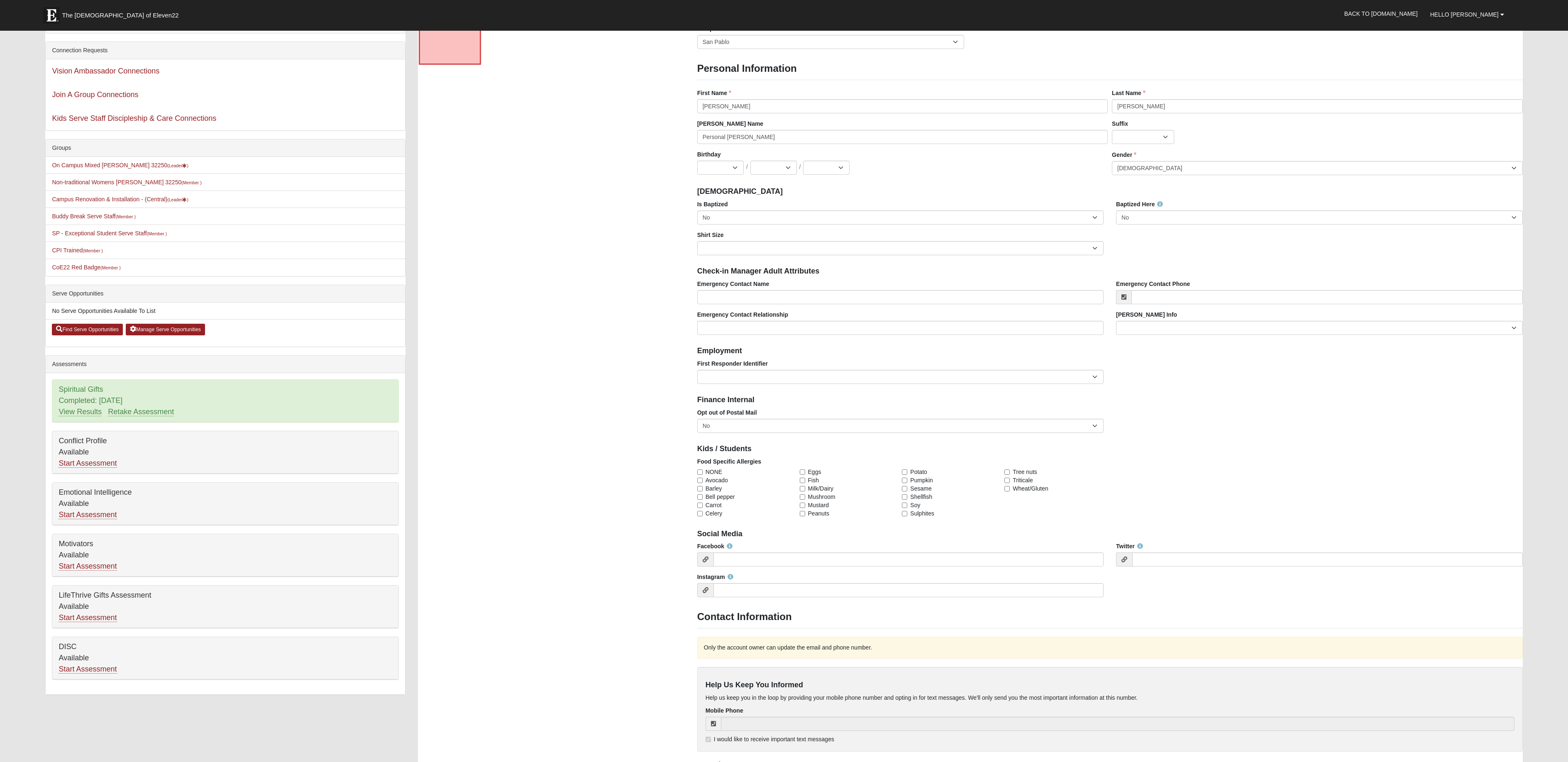
scroll to position [0, 0]
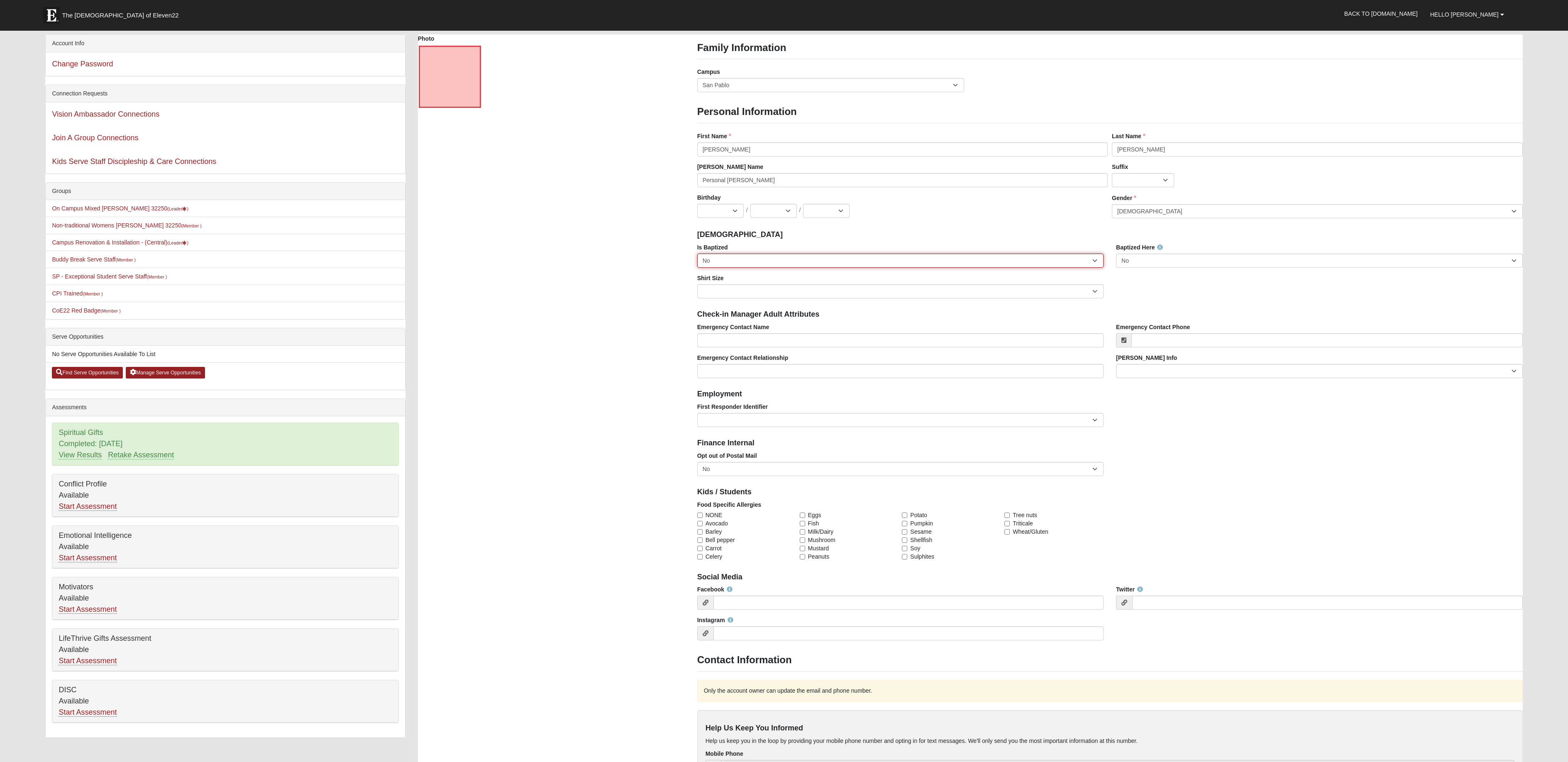
click at [1095, 258] on select "No Yes" at bounding box center [900, 260] width 406 height 14
select select "True"
click at [697, 254] on select "No Yes" at bounding box center [900, 260] width 406 height 14
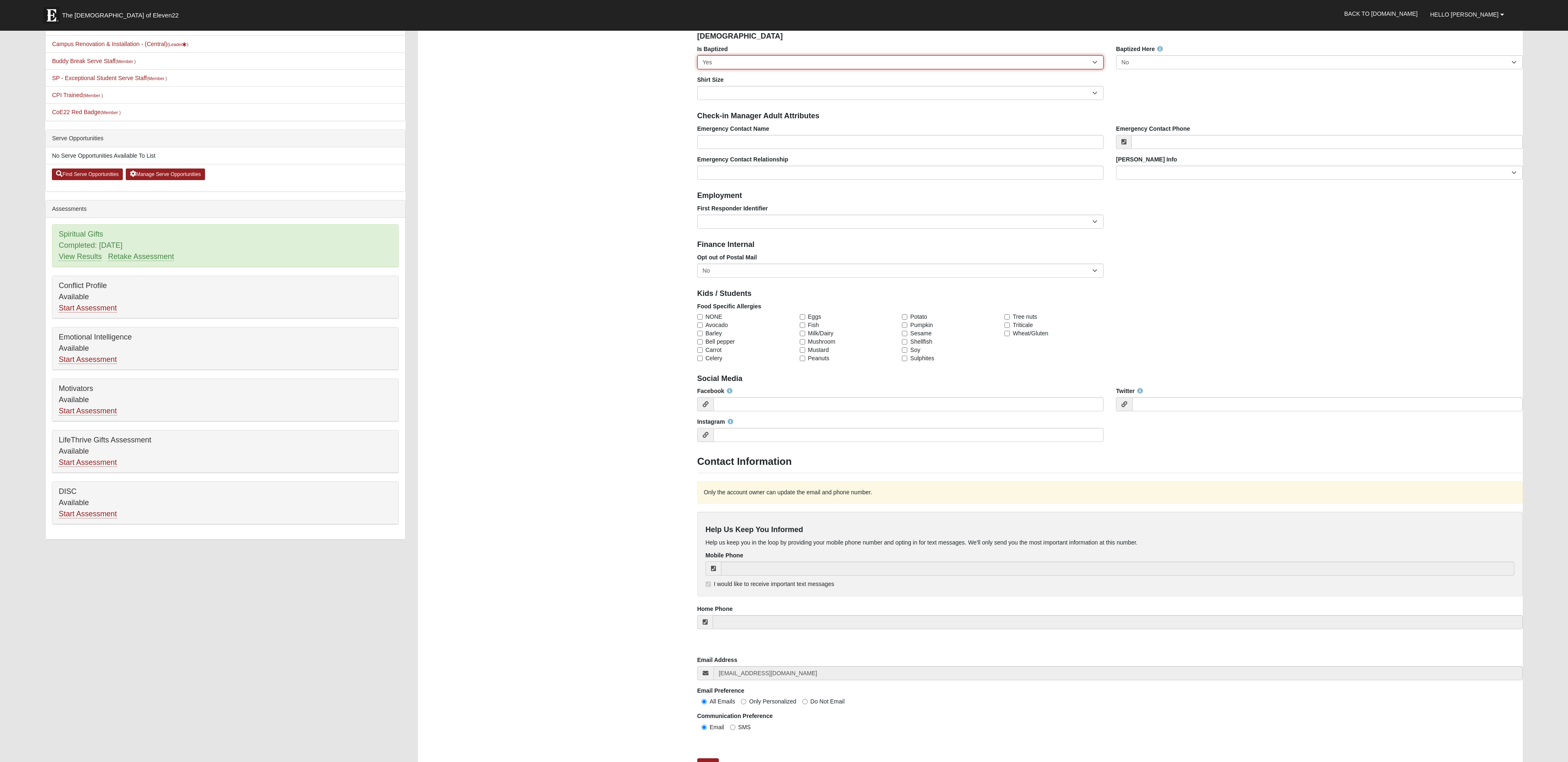
scroll to position [282, 0]
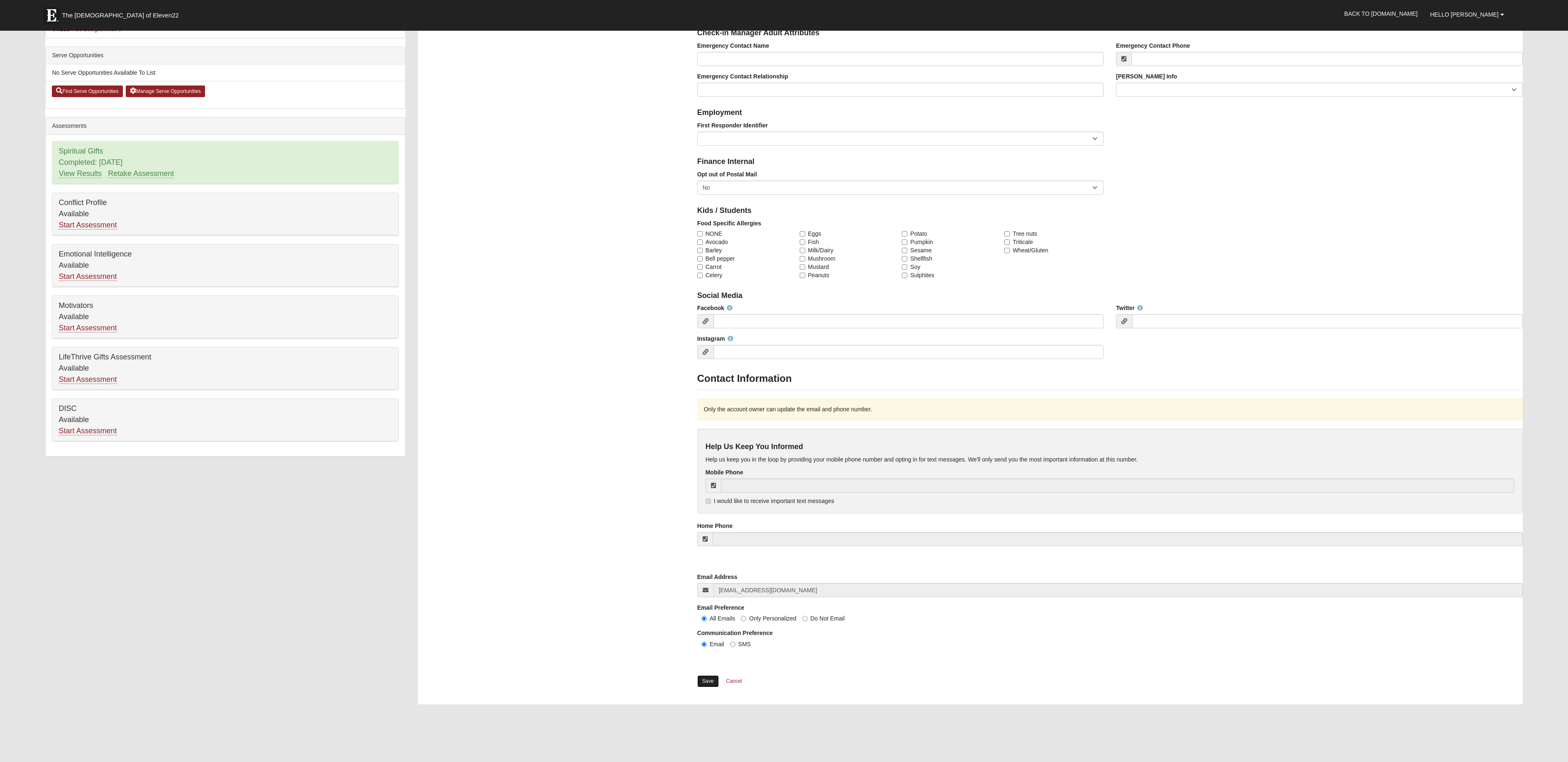
click at [711, 683] on link "Save" at bounding box center [707, 682] width 21 height 12
